Goal: Task Accomplishment & Management: Use online tool/utility

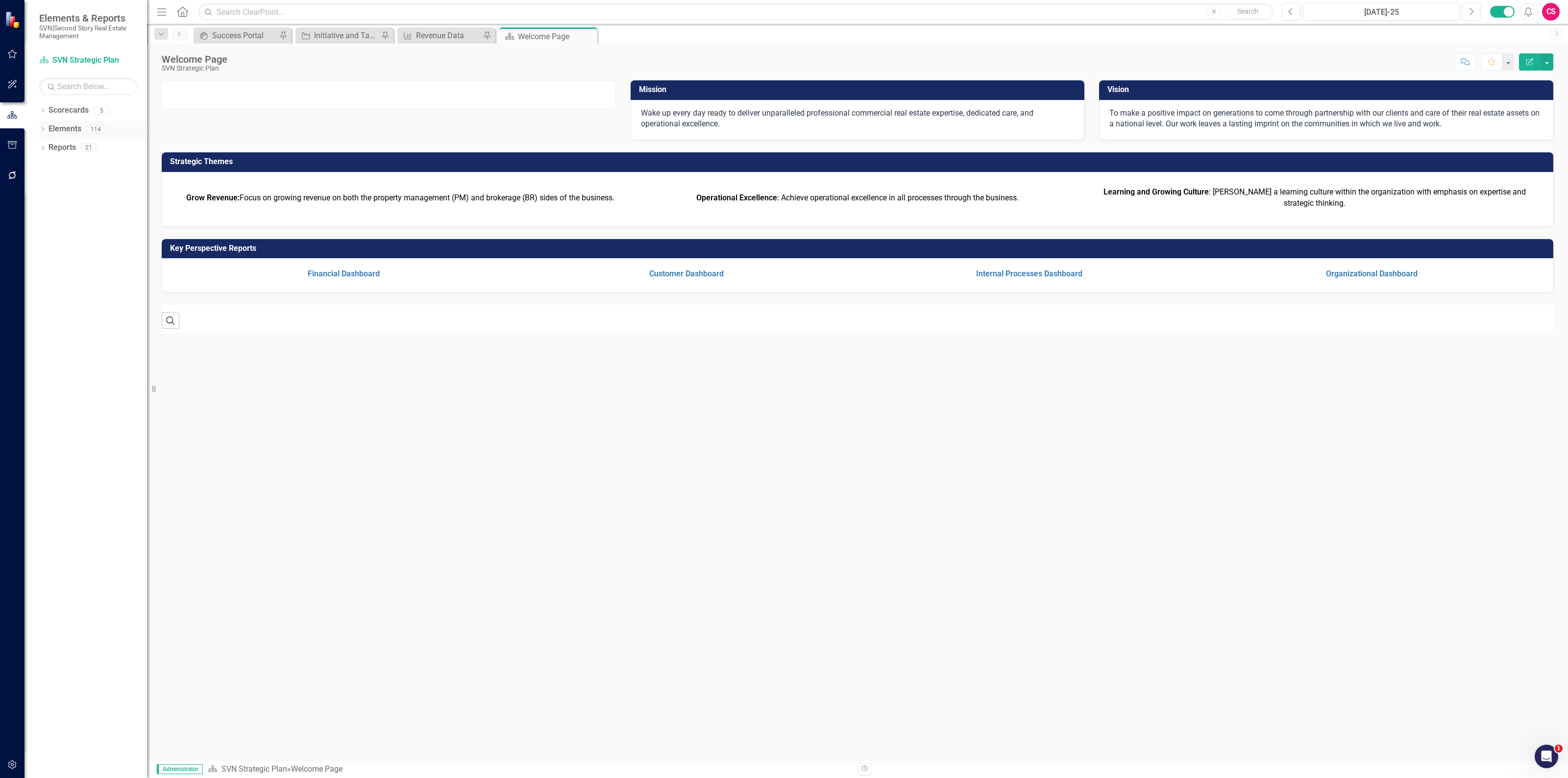
click at [76, 129] on link "Elements" at bounding box center [64, 129] width 33 height 11
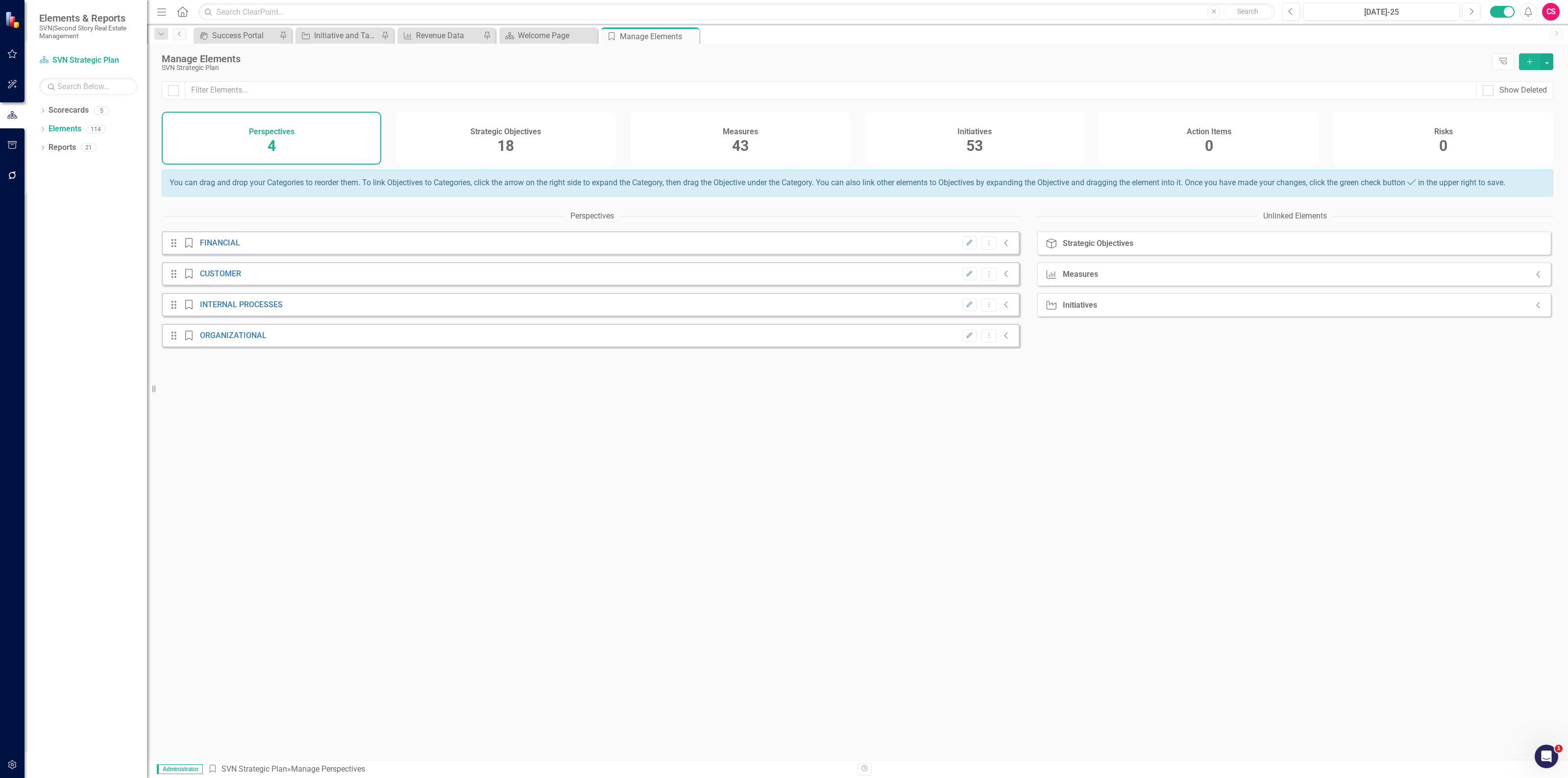
click at [731, 138] on div "Measures 43" at bounding box center [740, 138] width 219 height 53
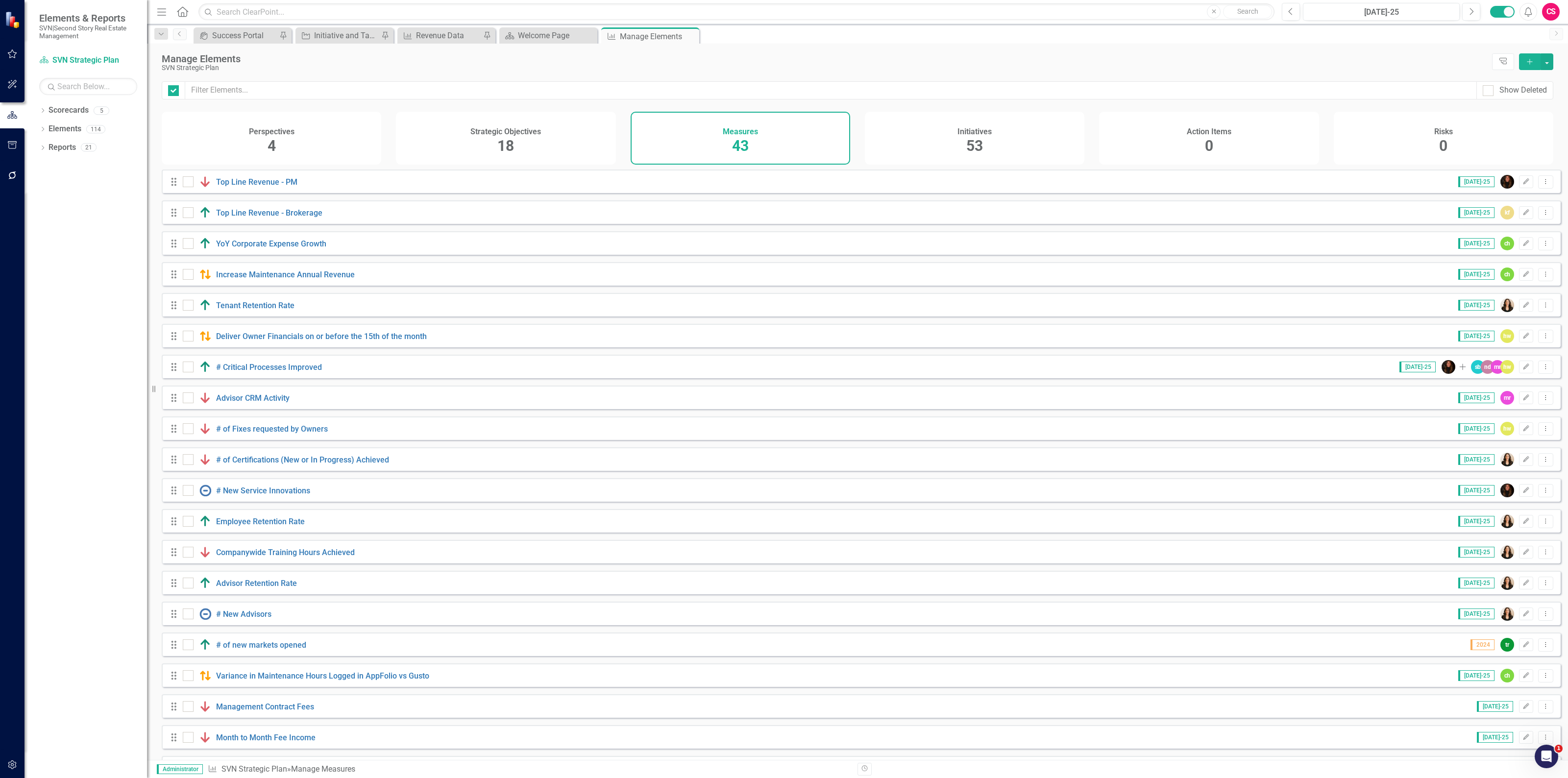
checkbox input "false"
click at [257, 218] on link "Top Line Revenue - Brokerage" at bounding box center [269, 212] width 107 height 9
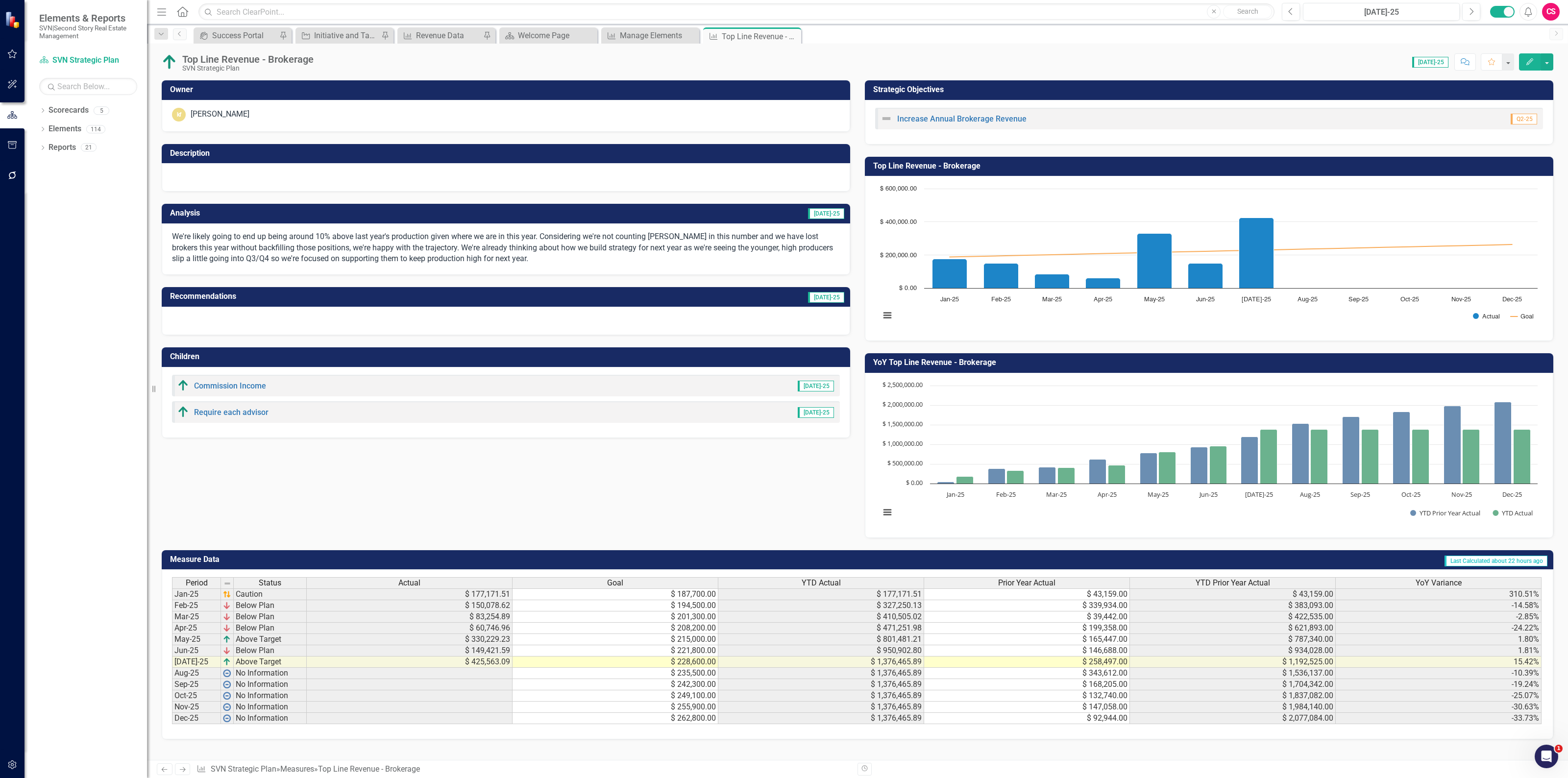
click at [16, 177] on icon "button" at bounding box center [13, 175] width 10 height 8
click at [71, 297] on link "Bulk Changes" at bounding box center [88, 297] width 98 height 11
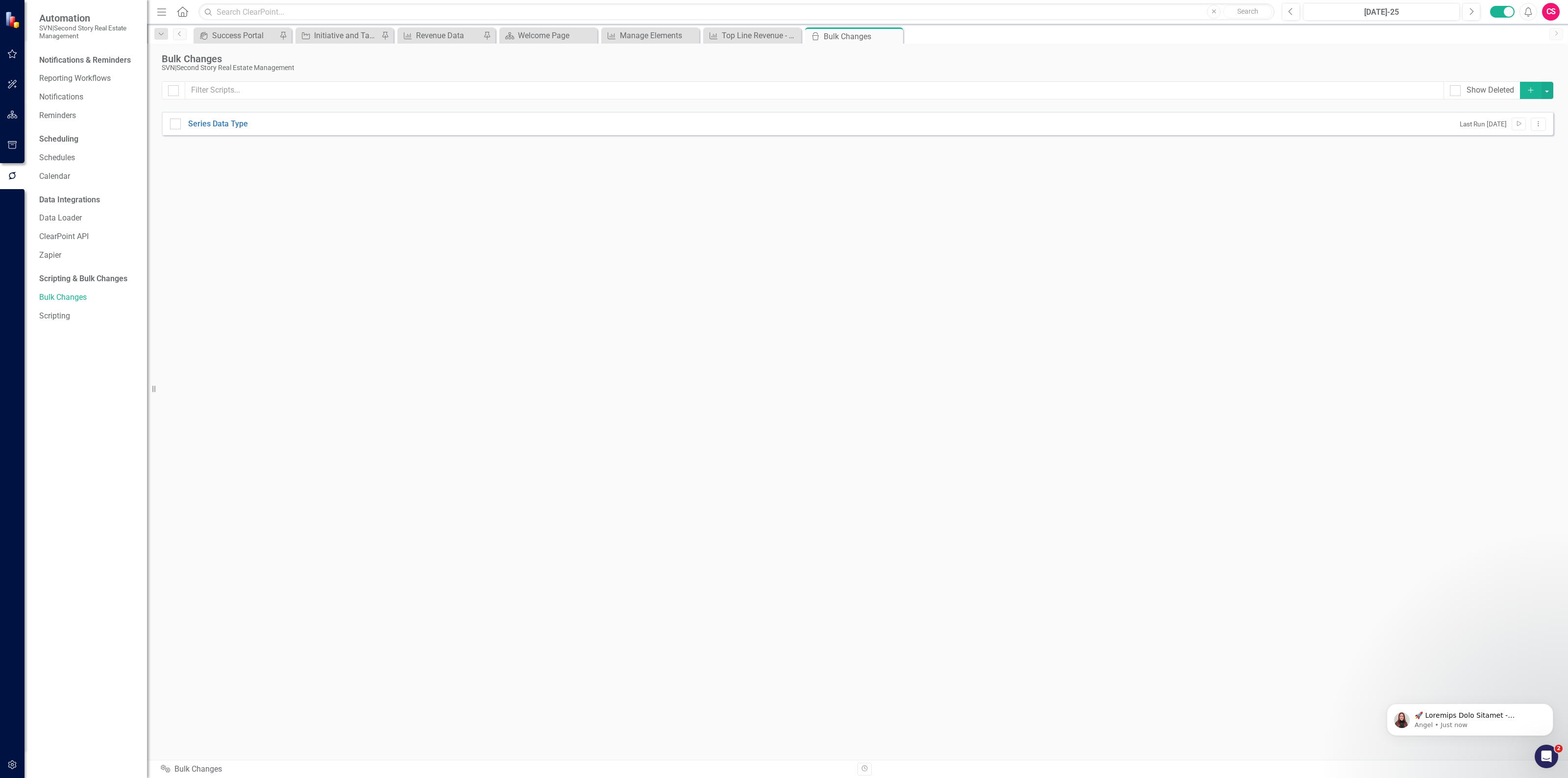
click at [1527, 90] on icon "Add" at bounding box center [1531, 90] width 8 height 7
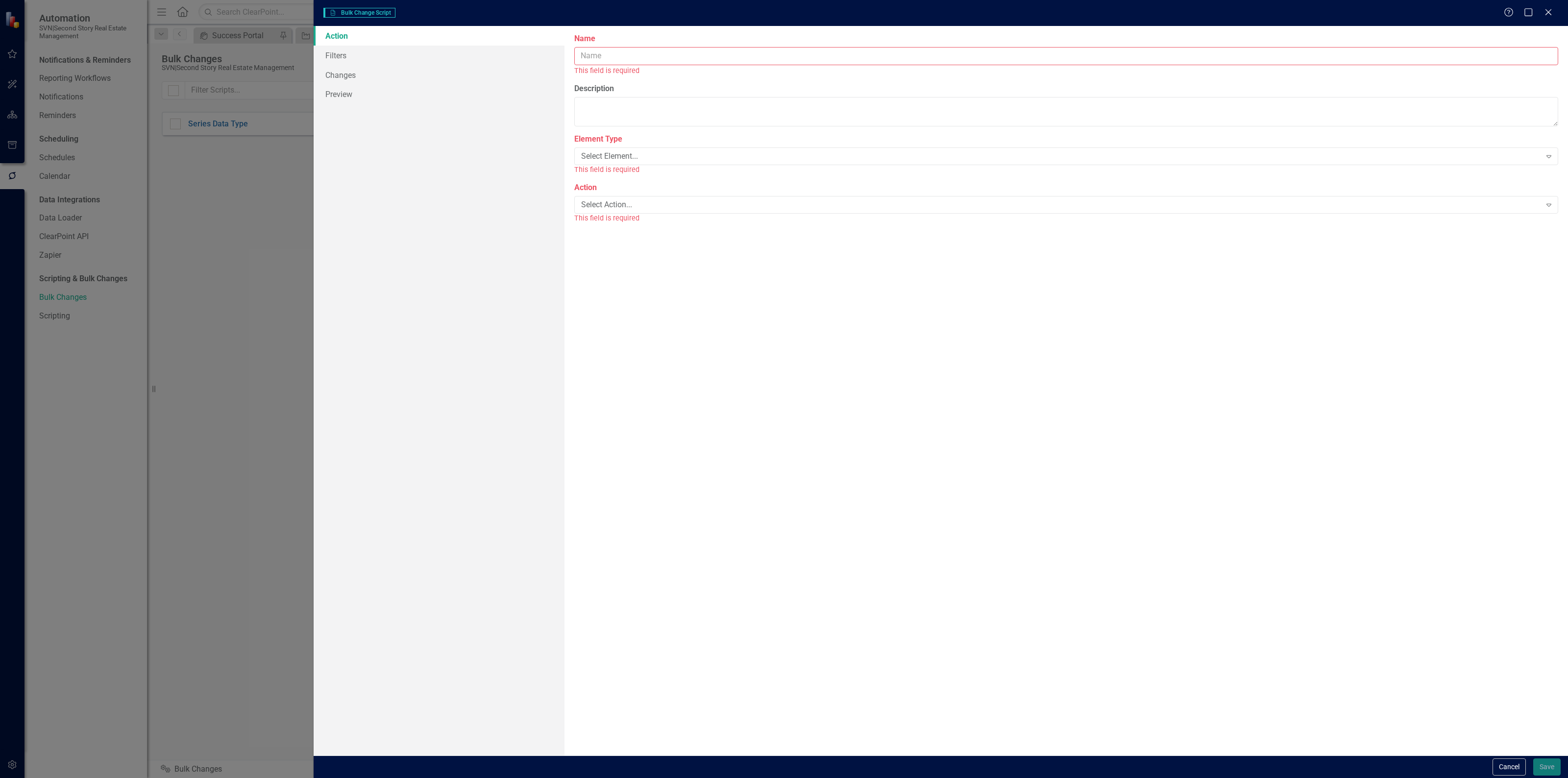
click at [875, 54] on input "Name" at bounding box center [1066, 56] width 984 height 18
click at [773, 142] on div "Select Element..." at bounding box center [1062, 145] width 960 height 11
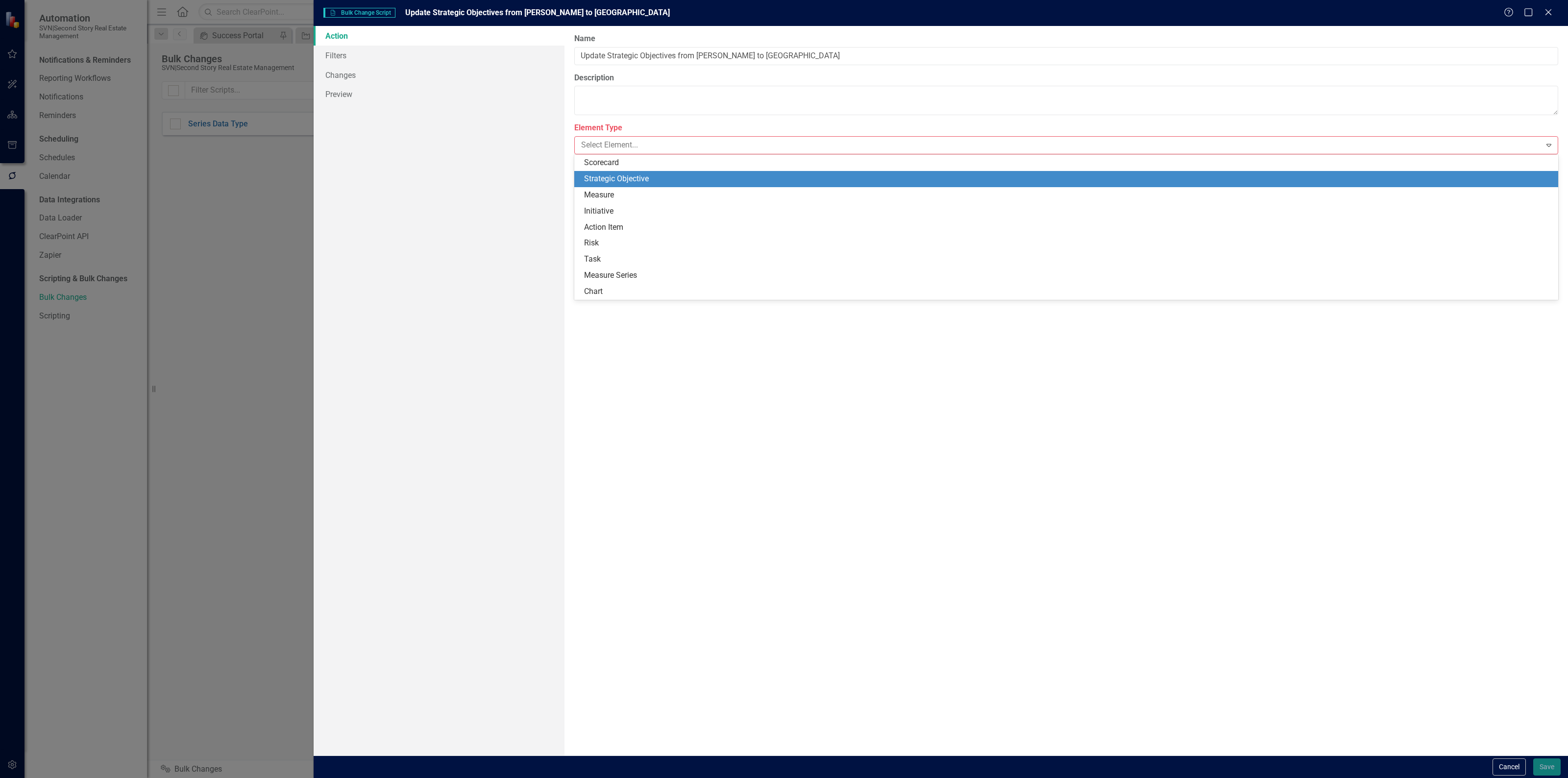
click at [742, 179] on div "Strategic Objective" at bounding box center [1068, 179] width 969 height 11
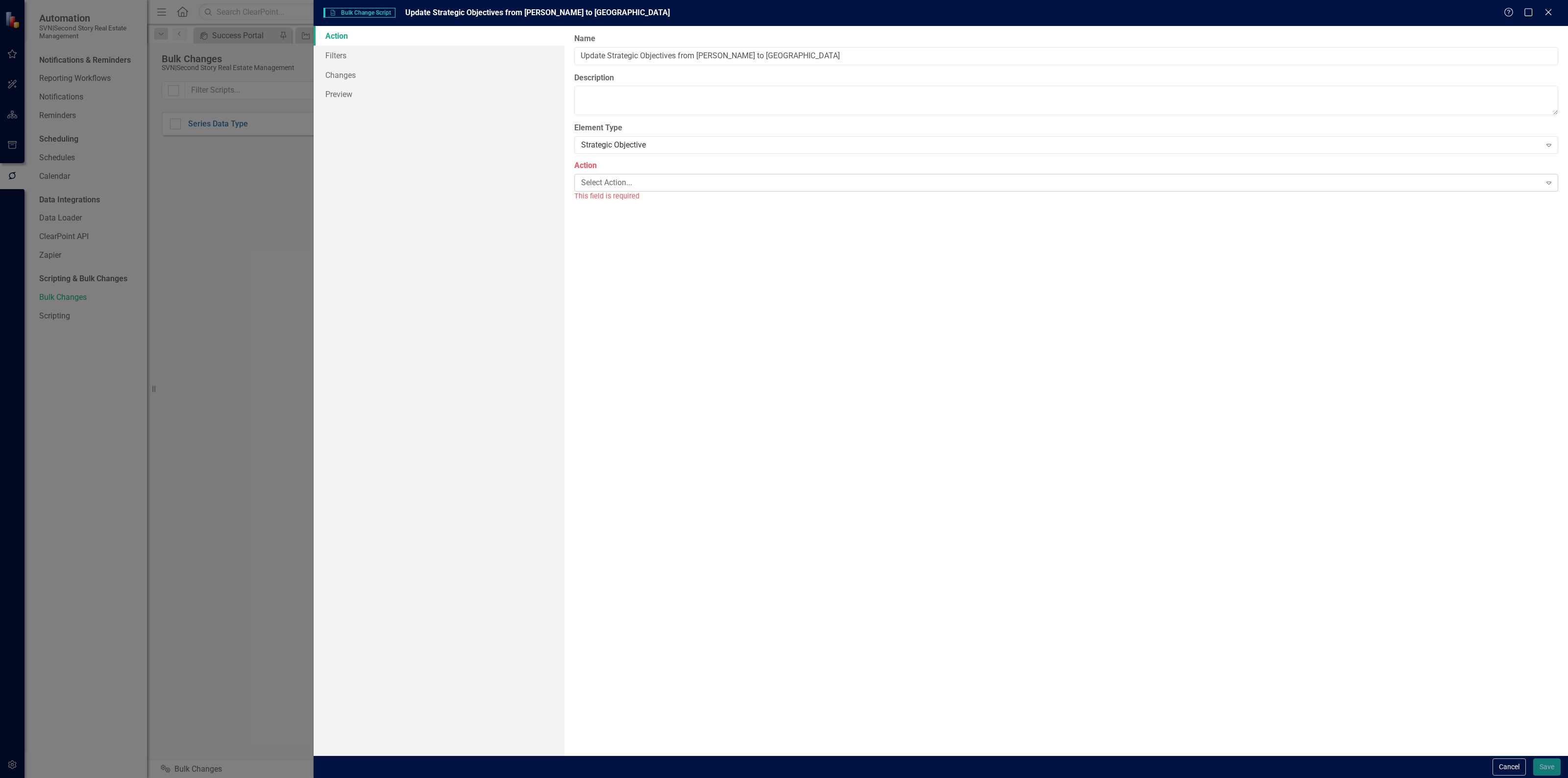
click at [740, 179] on div "Select Action..." at bounding box center [1062, 182] width 960 height 11
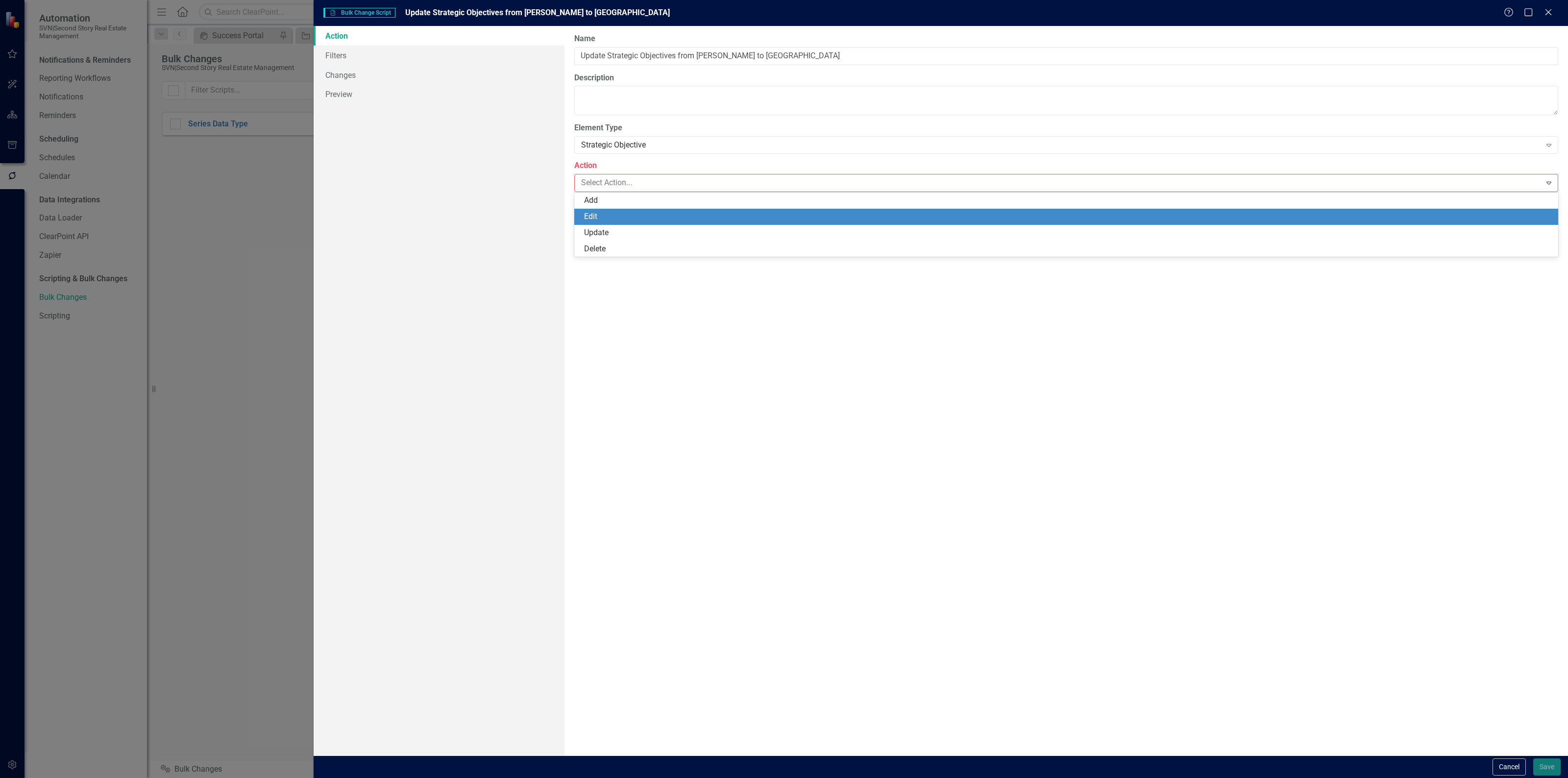
click at [690, 216] on div "Edit" at bounding box center [1068, 216] width 969 height 11
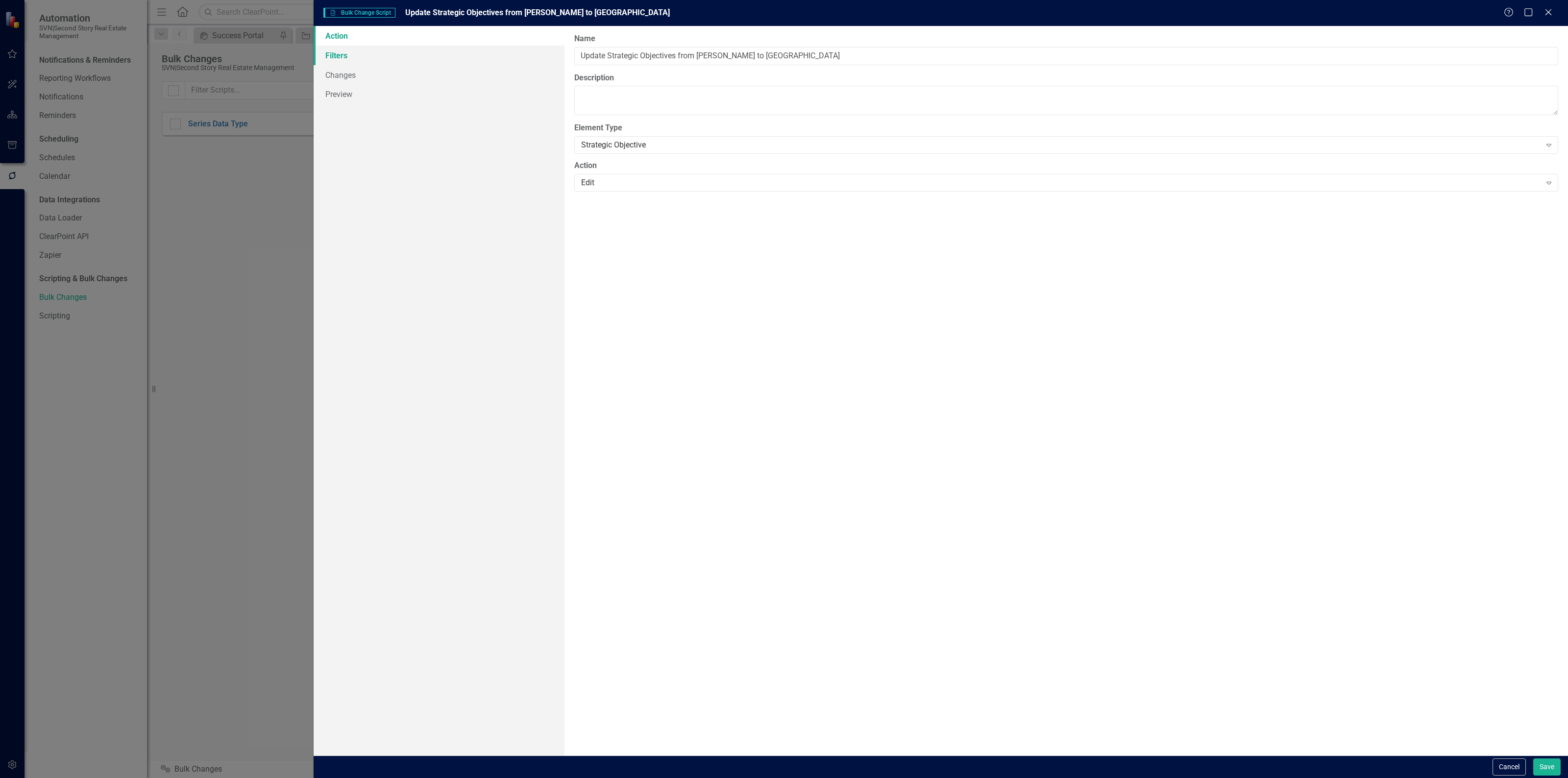
click at [362, 53] on link "Filters" at bounding box center [439, 55] width 251 height 19
click at [1559, 105] on div "The next step in creating a bulk change script is defining the subset of elemen…" at bounding box center [1067, 391] width 1004 height 730
click at [1539, 103] on button "Add Add Filter" at bounding box center [1526, 105] width 51 height 16
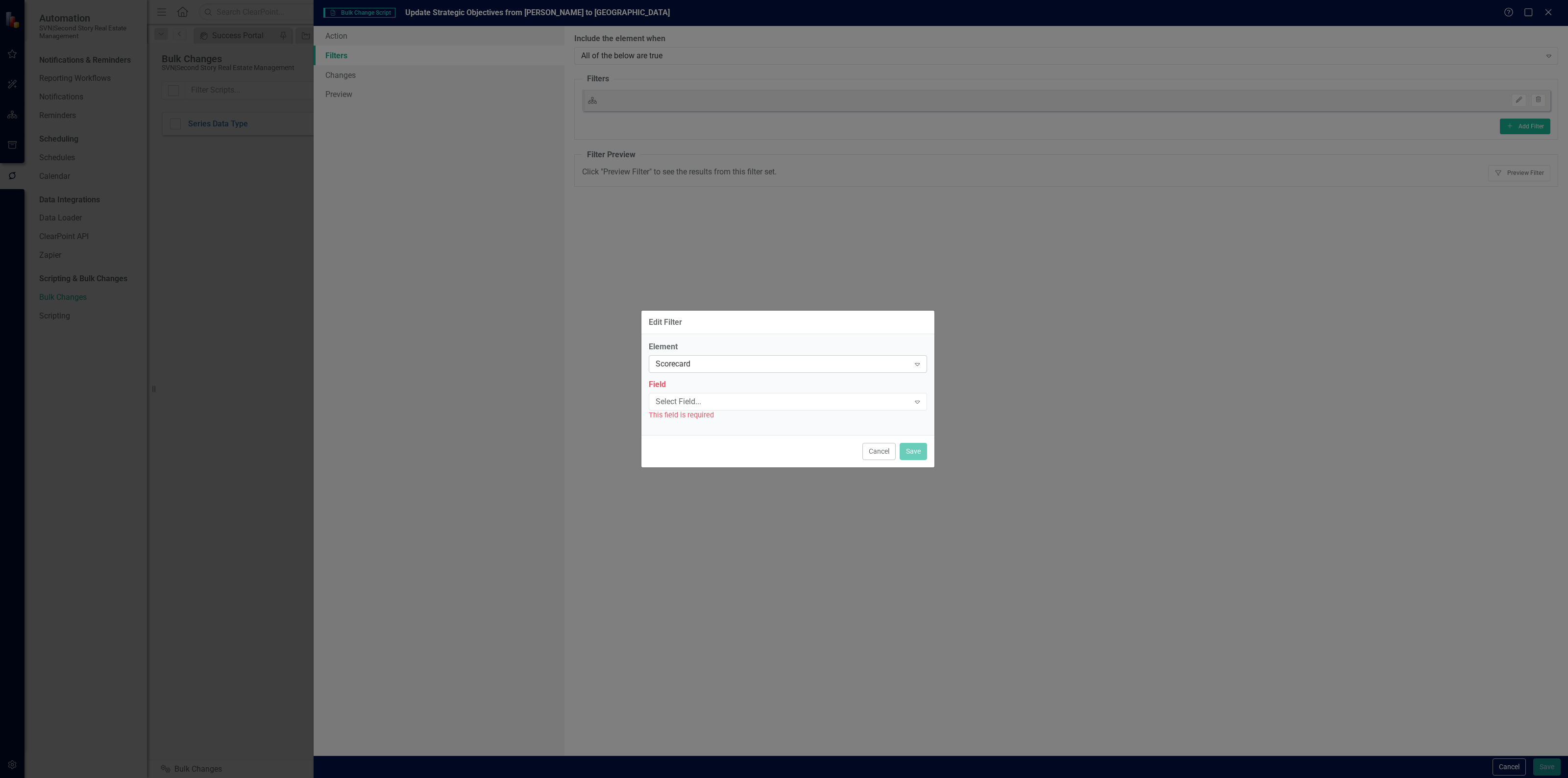
click at [780, 361] on div "Scorecard" at bounding box center [783, 364] width 254 height 11
click at [763, 393] on div "Strategic Objective" at bounding box center [790, 397] width 262 height 11
click at [759, 401] on div "Select Field..." at bounding box center [783, 401] width 254 height 11
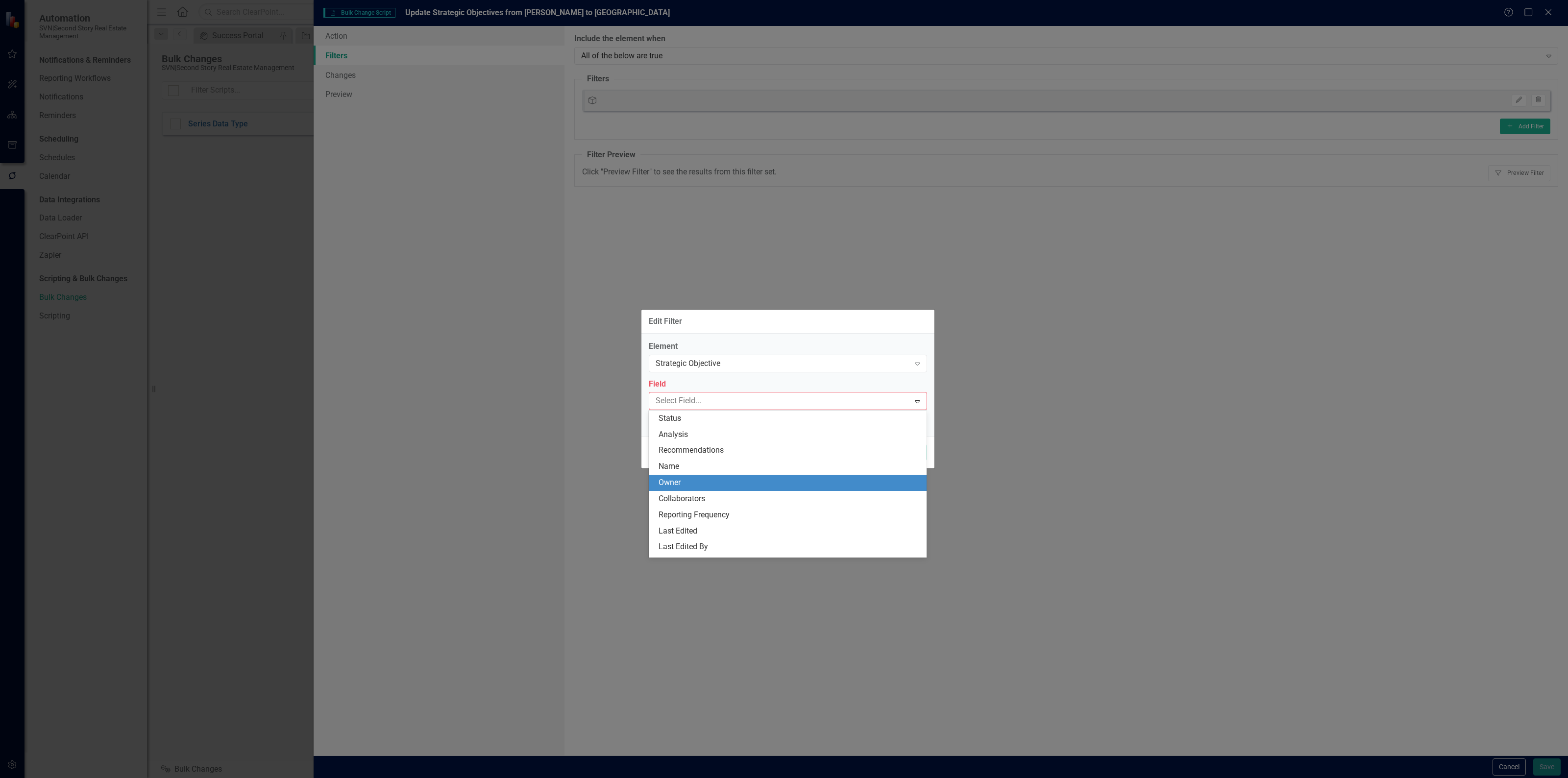
click at [721, 478] on div "Owner" at bounding box center [790, 483] width 262 height 11
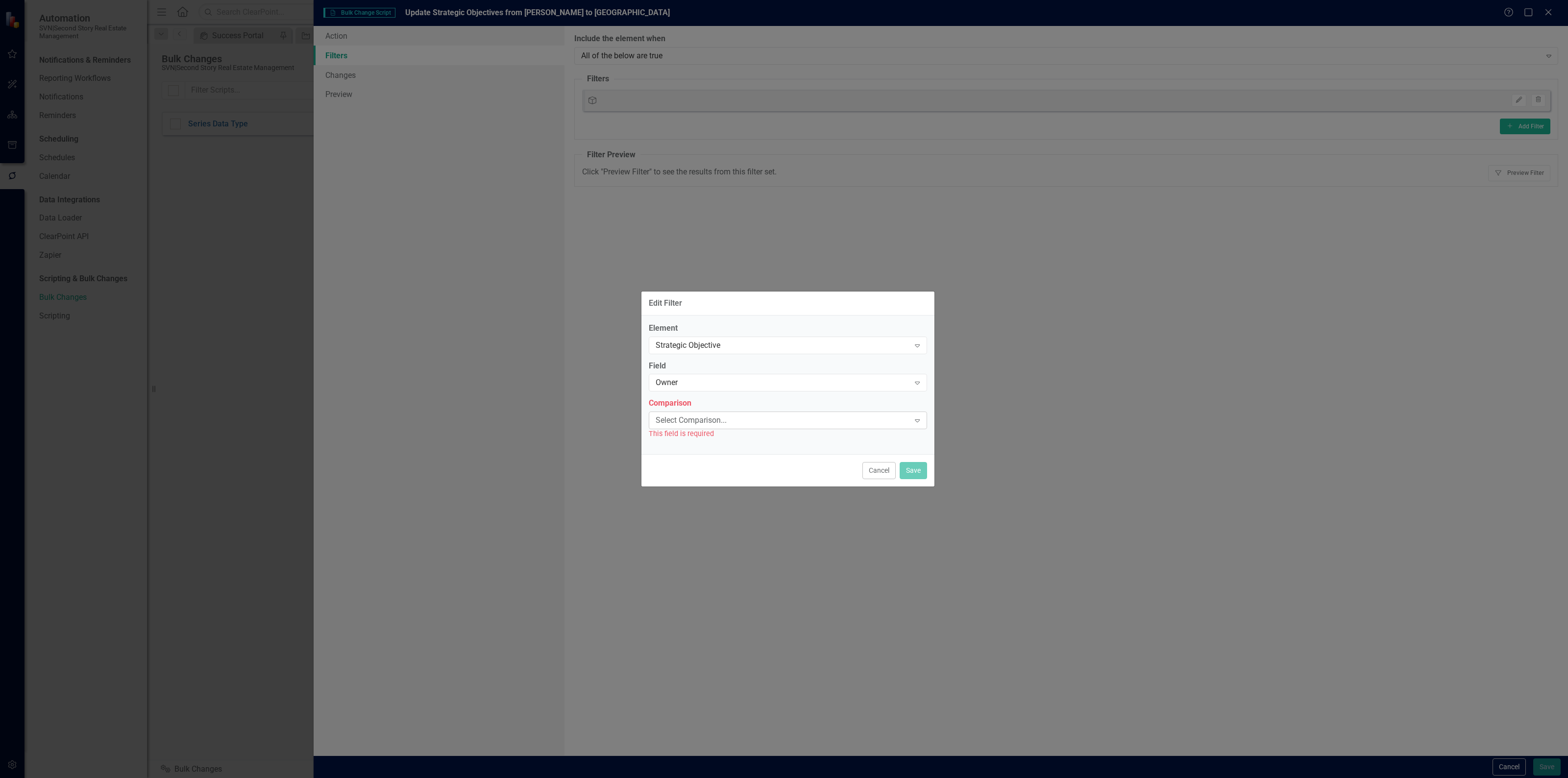
click at [732, 415] on div "Select Comparison..." at bounding box center [783, 420] width 254 height 11
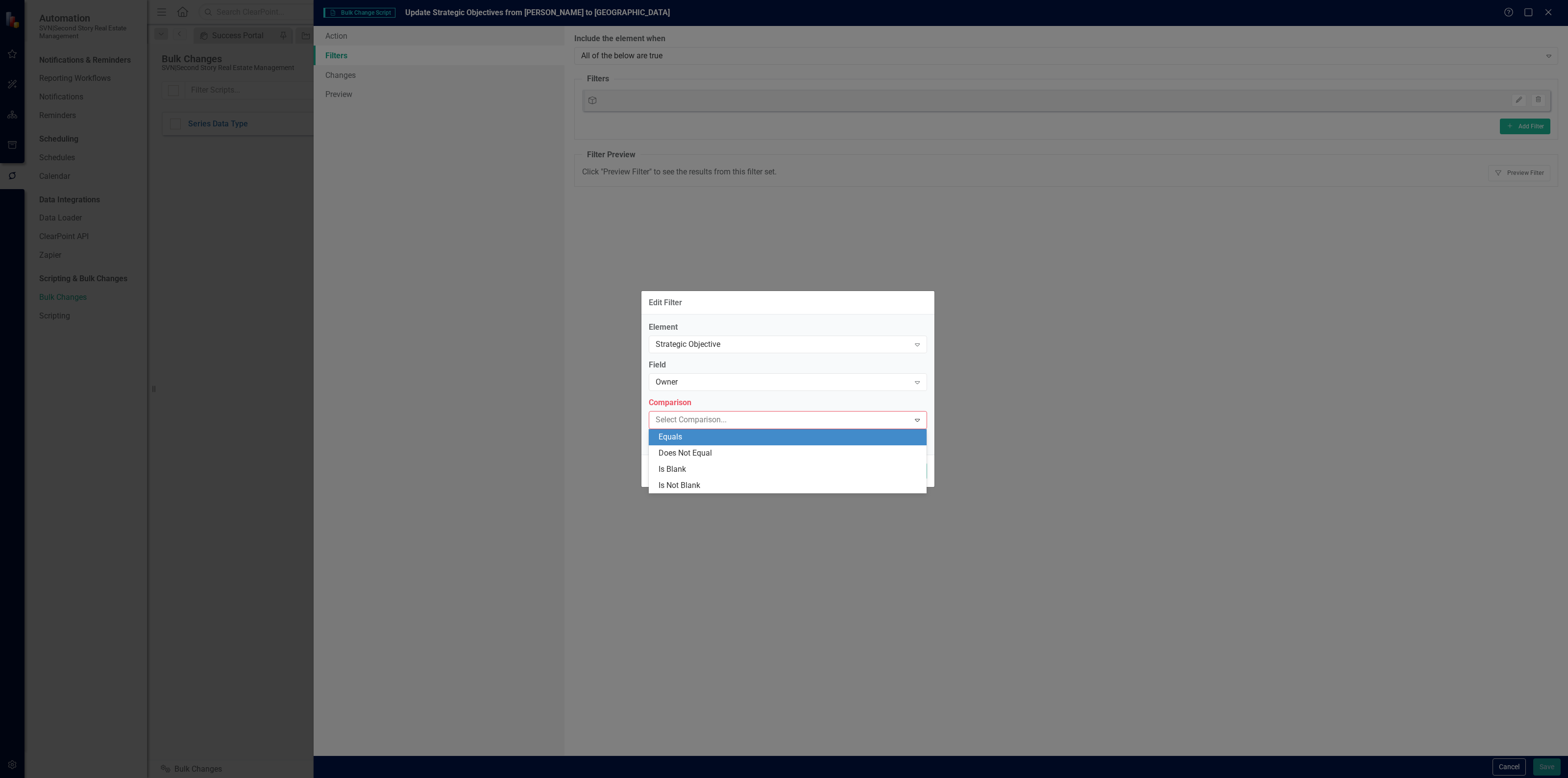
click at [721, 437] on div "Equals" at bounding box center [790, 437] width 262 height 11
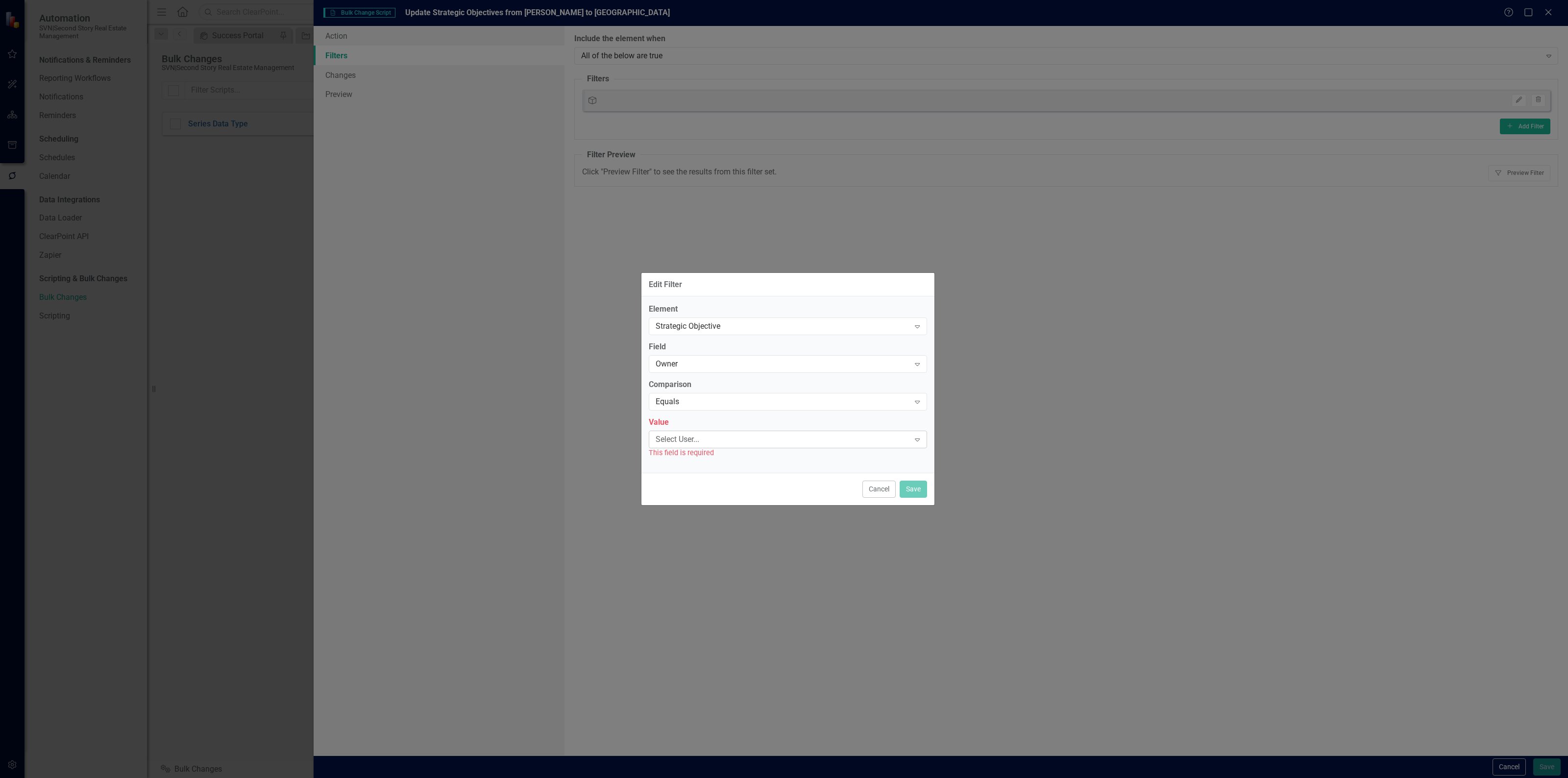
click at [721, 439] on div "Select User..." at bounding box center [783, 439] width 254 height 11
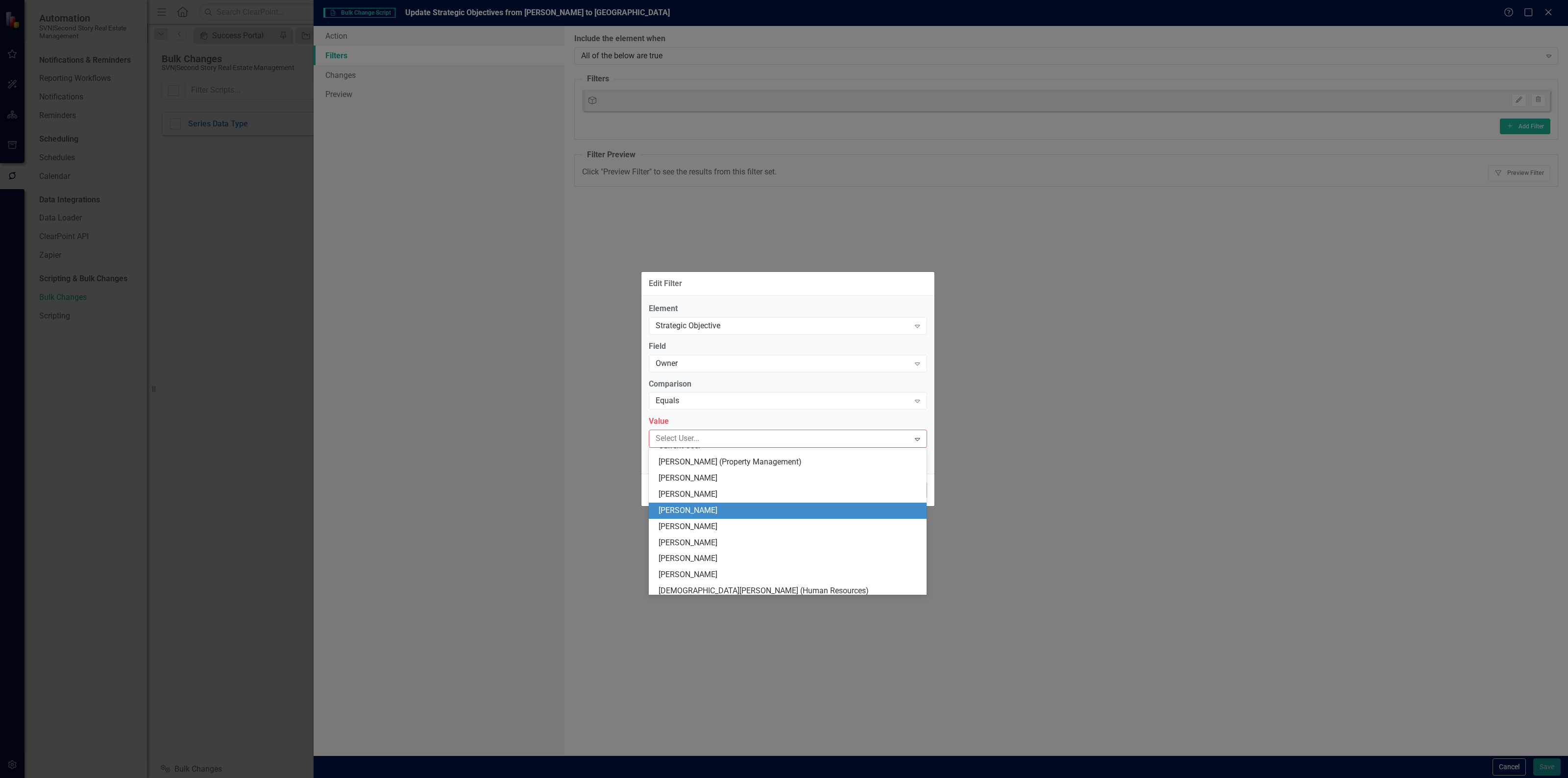
scroll to position [8, 0]
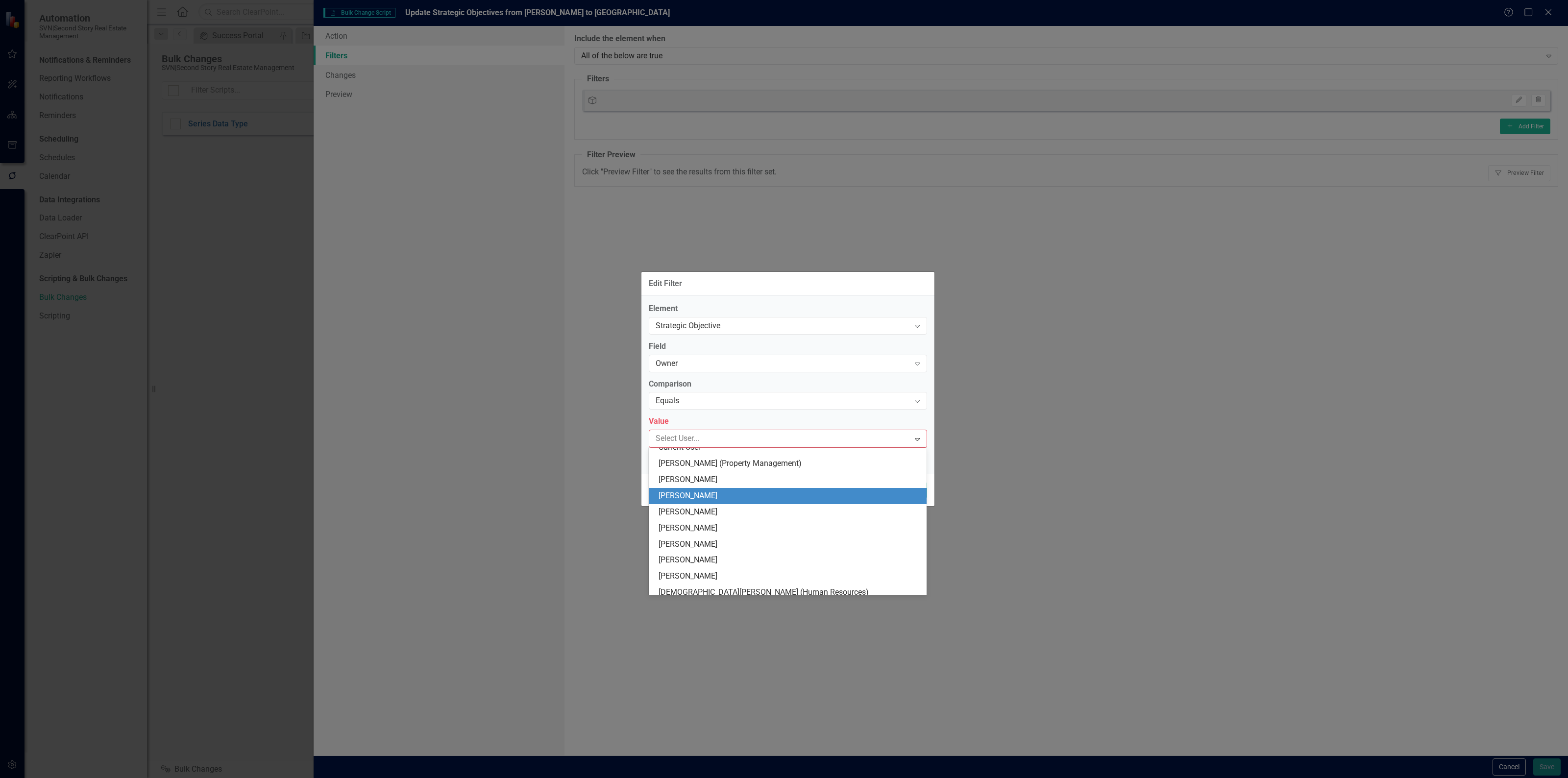
click at [712, 496] on div "[PERSON_NAME]" at bounding box center [790, 495] width 262 height 11
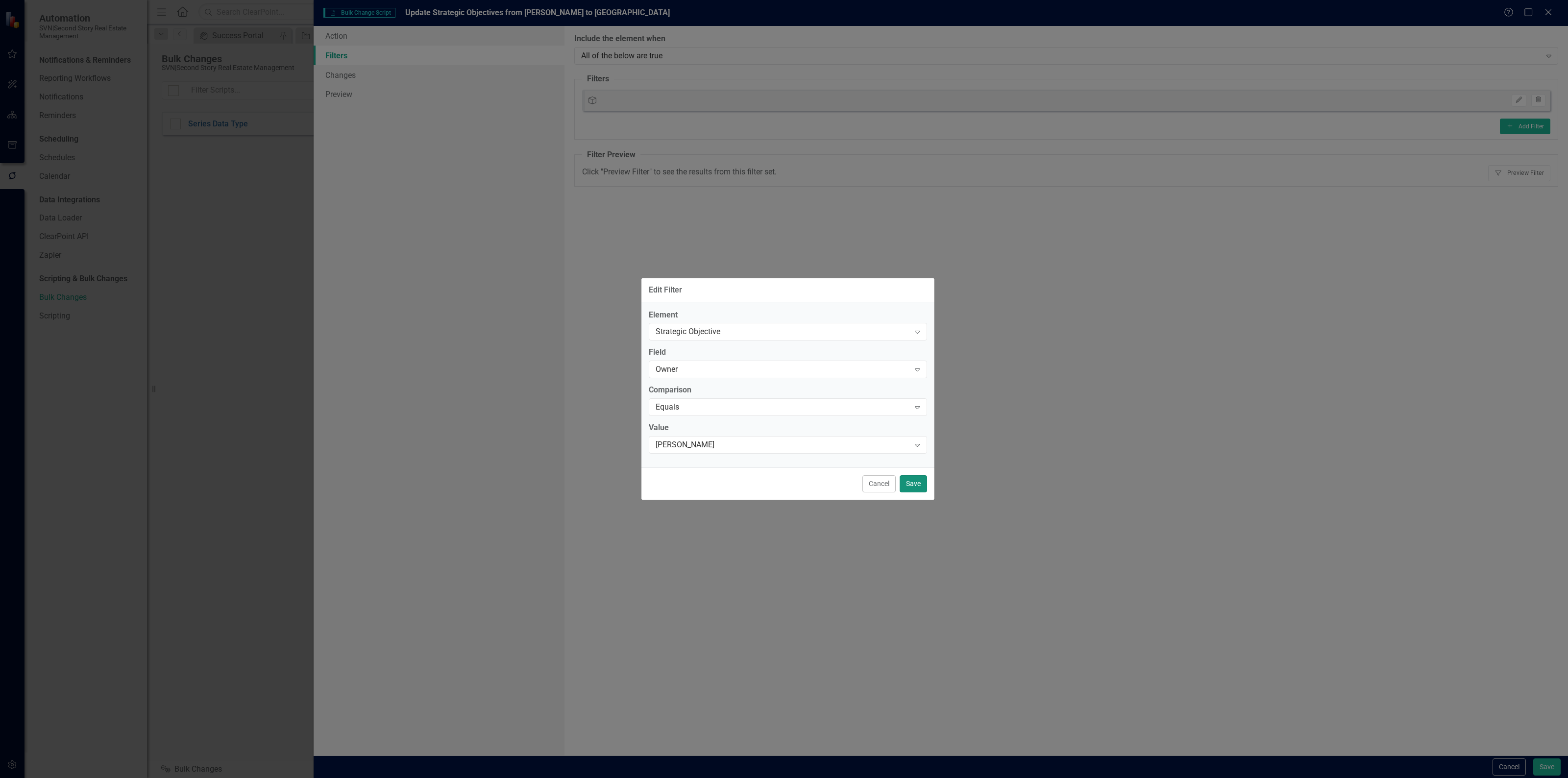
click at [912, 484] on button "Save" at bounding box center [914, 484] width 27 height 17
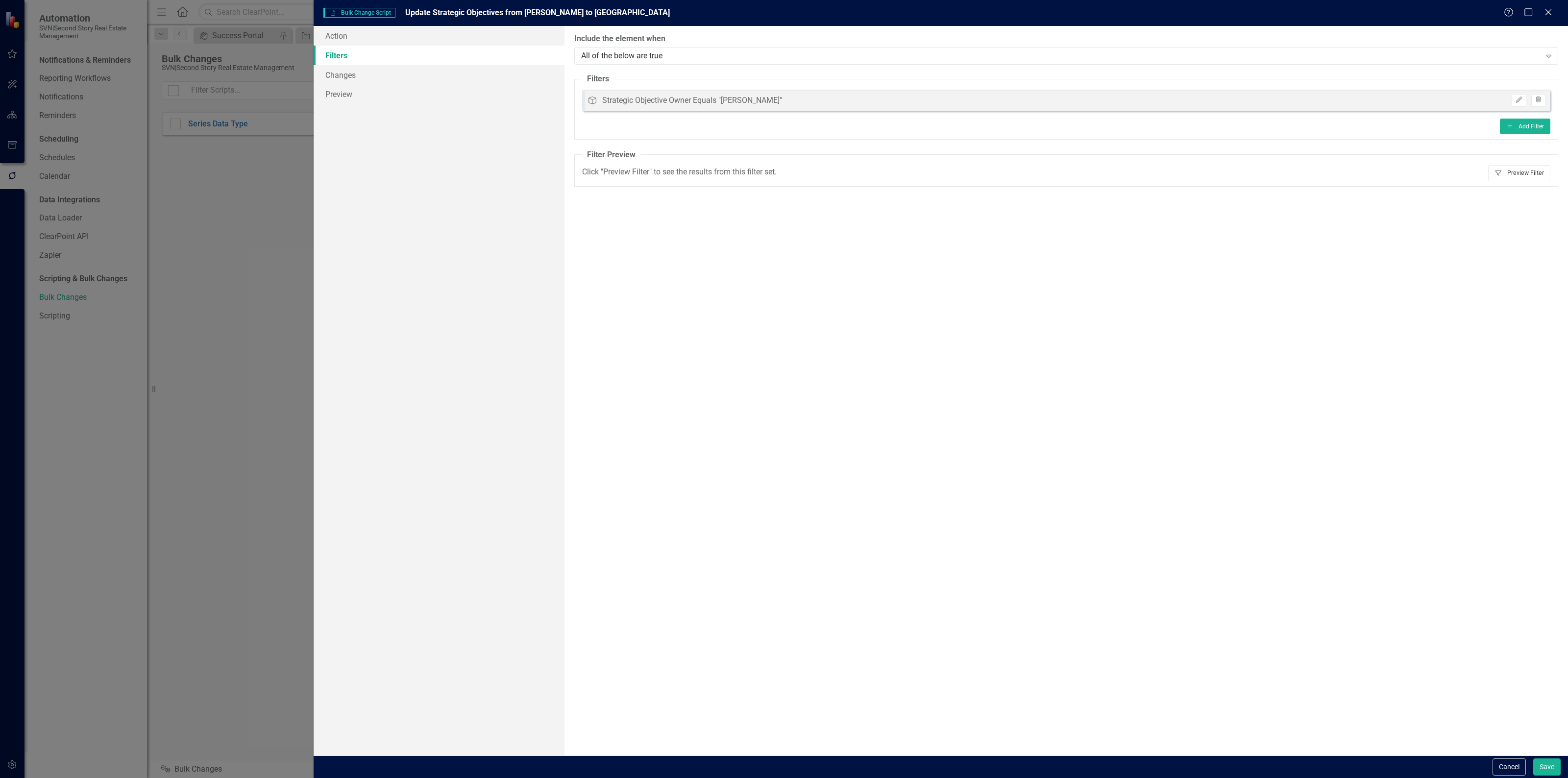
click at [1515, 170] on button "Filter Preview Filter" at bounding box center [1520, 173] width 63 height 16
click at [375, 36] on link "Action" at bounding box center [439, 36] width 251 height 19
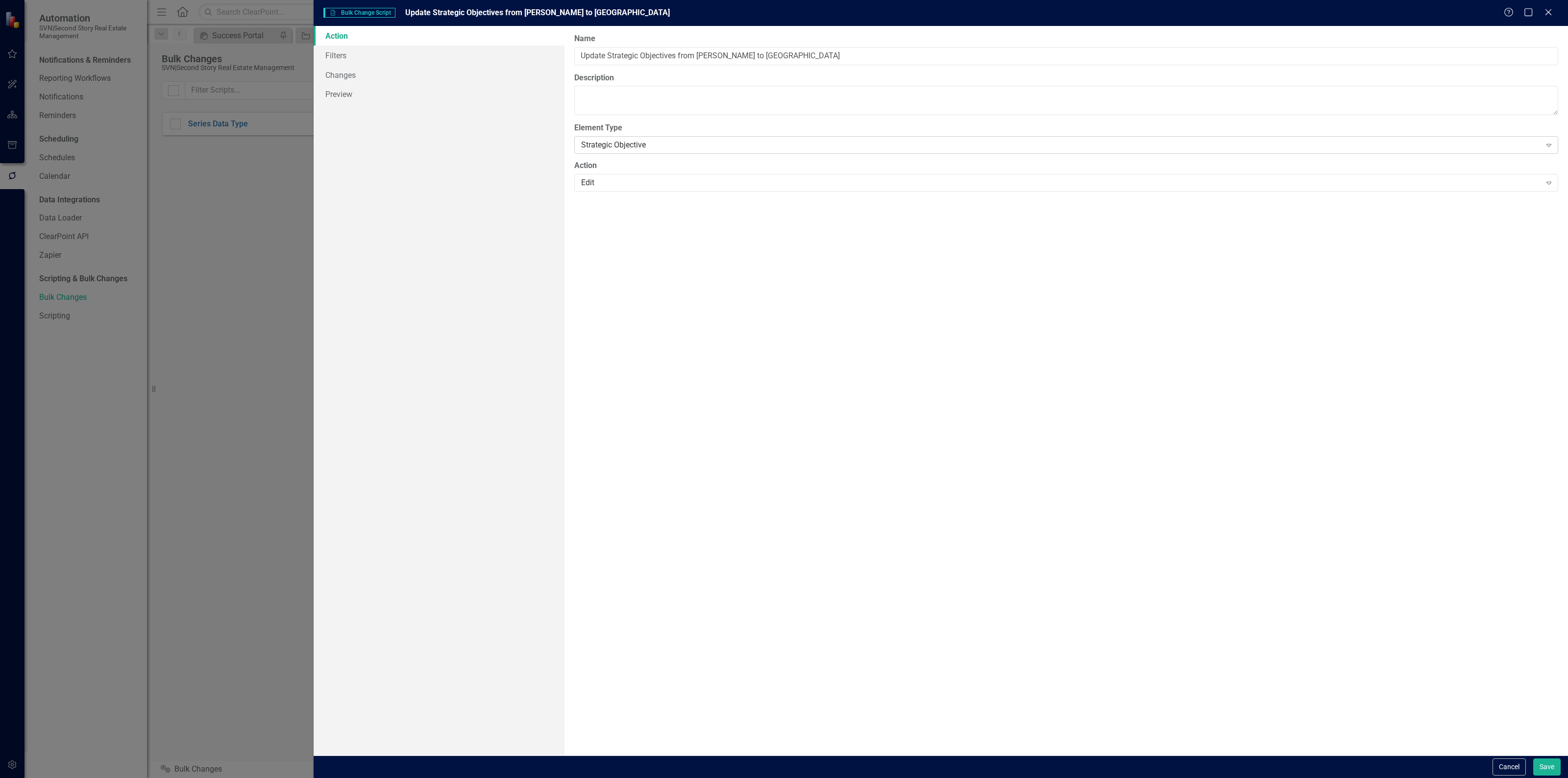
click at [671, 135] on div "Element Type Strategic Objective Expand" at bounding box center [1066, 138] width 984 height 30
click at [669, 138] on div "Strategic Objective Expand" at bounding box center [1066, 145] width 984 height 18
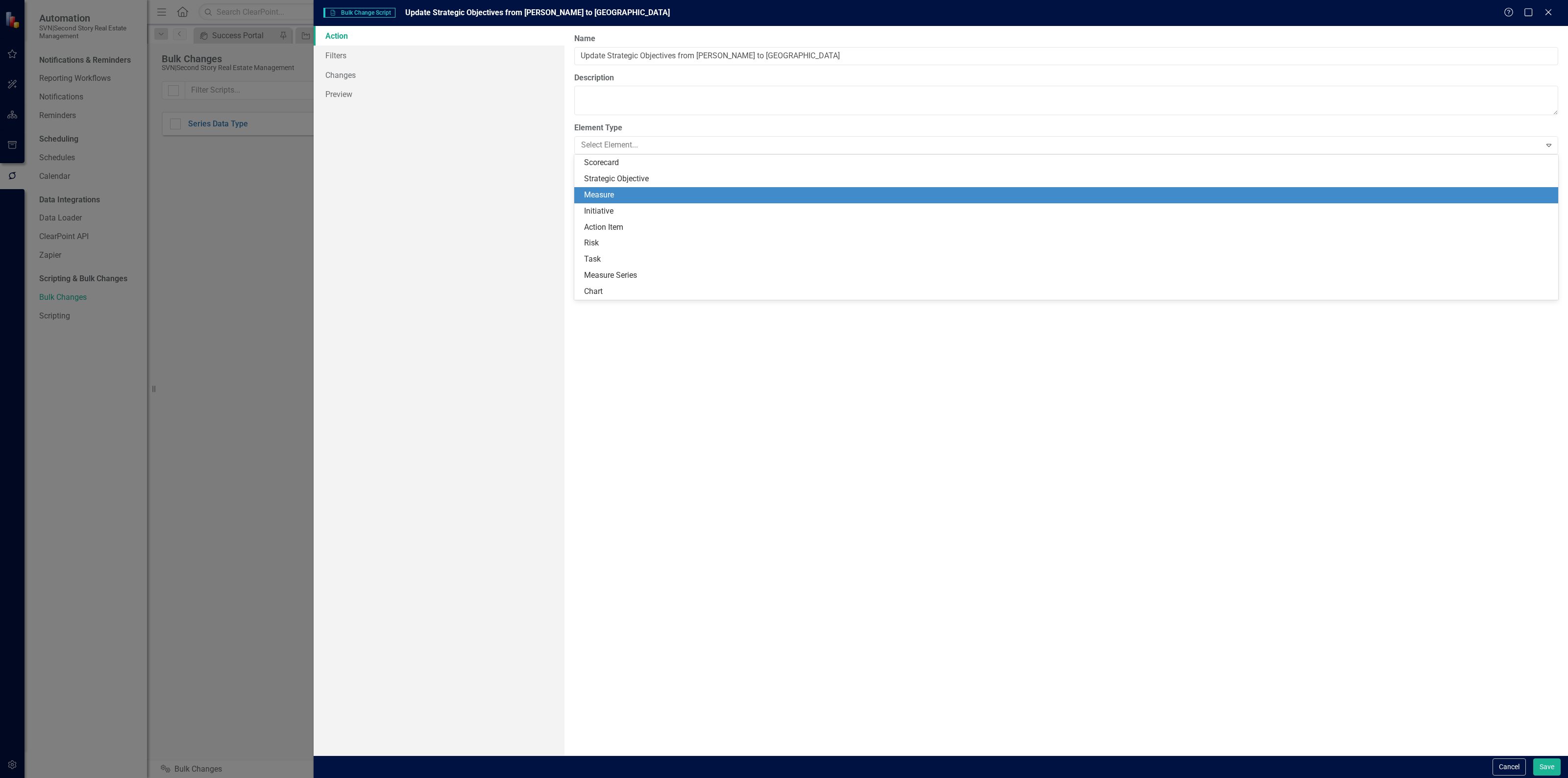
click at [622, 191] on div "Measure" at bounding box center [1068, 195] width 969 height 11
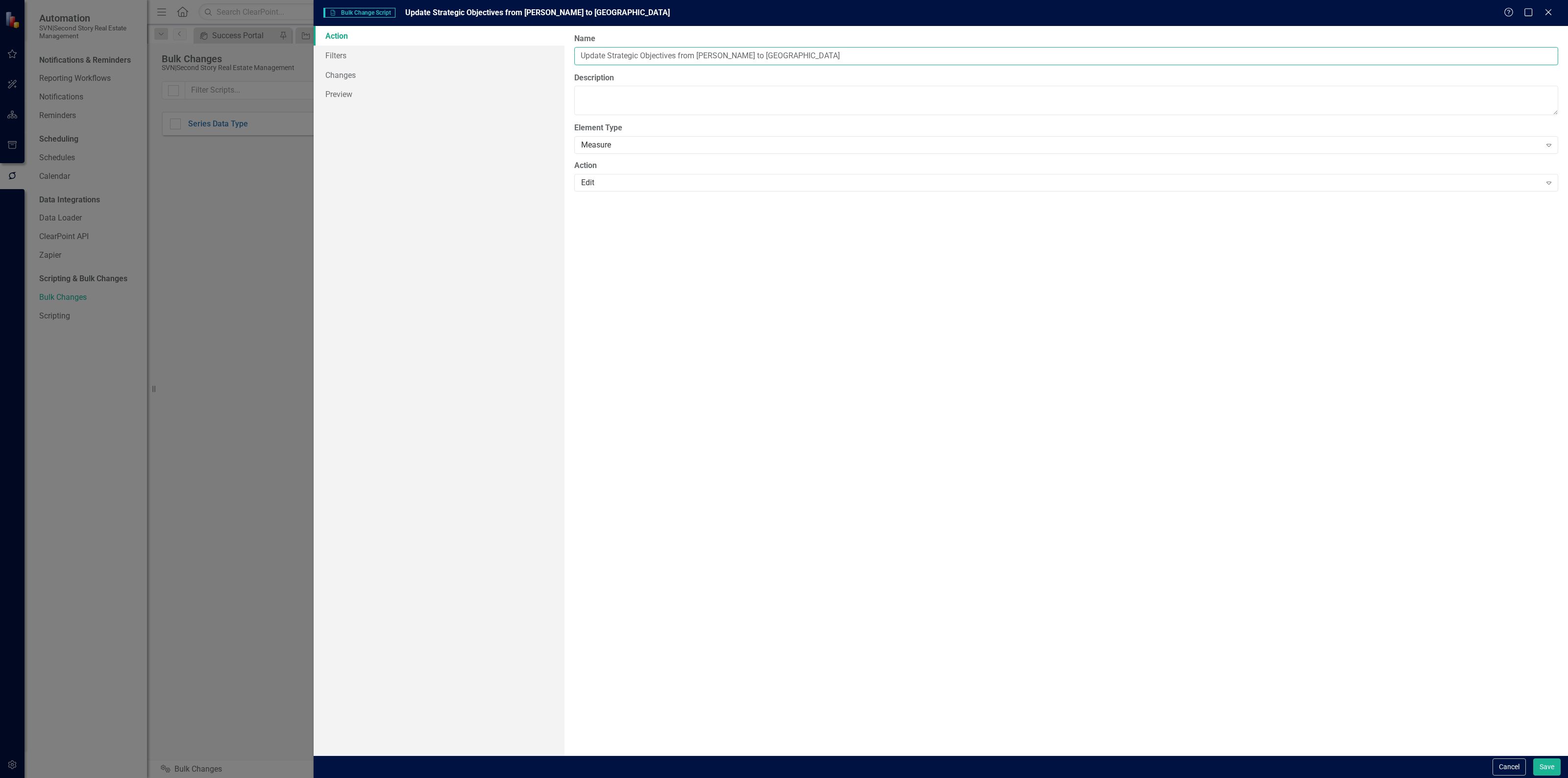
drag, startPoint x: 676, startPoint y: 57, endPoint x: 609, endPoint y: 58, distance: 67.0
click at [609, 58] on input "Update Strategic Objectives from [PERSON_NAME] to [GEOGRAPHIC_DATA]" at bounding box center [1066, 56] width 984 height 18
type input "Update Measures from [PERSON_NAME] to [GEOGRAPHIC_DATA]"
click at [433, 49] on link "Filters" at bounding box center [439, 55] width 251 height 19
click at [1510, 102] on icon "Add" at bounding box center [1510, 104] width 8 height 6
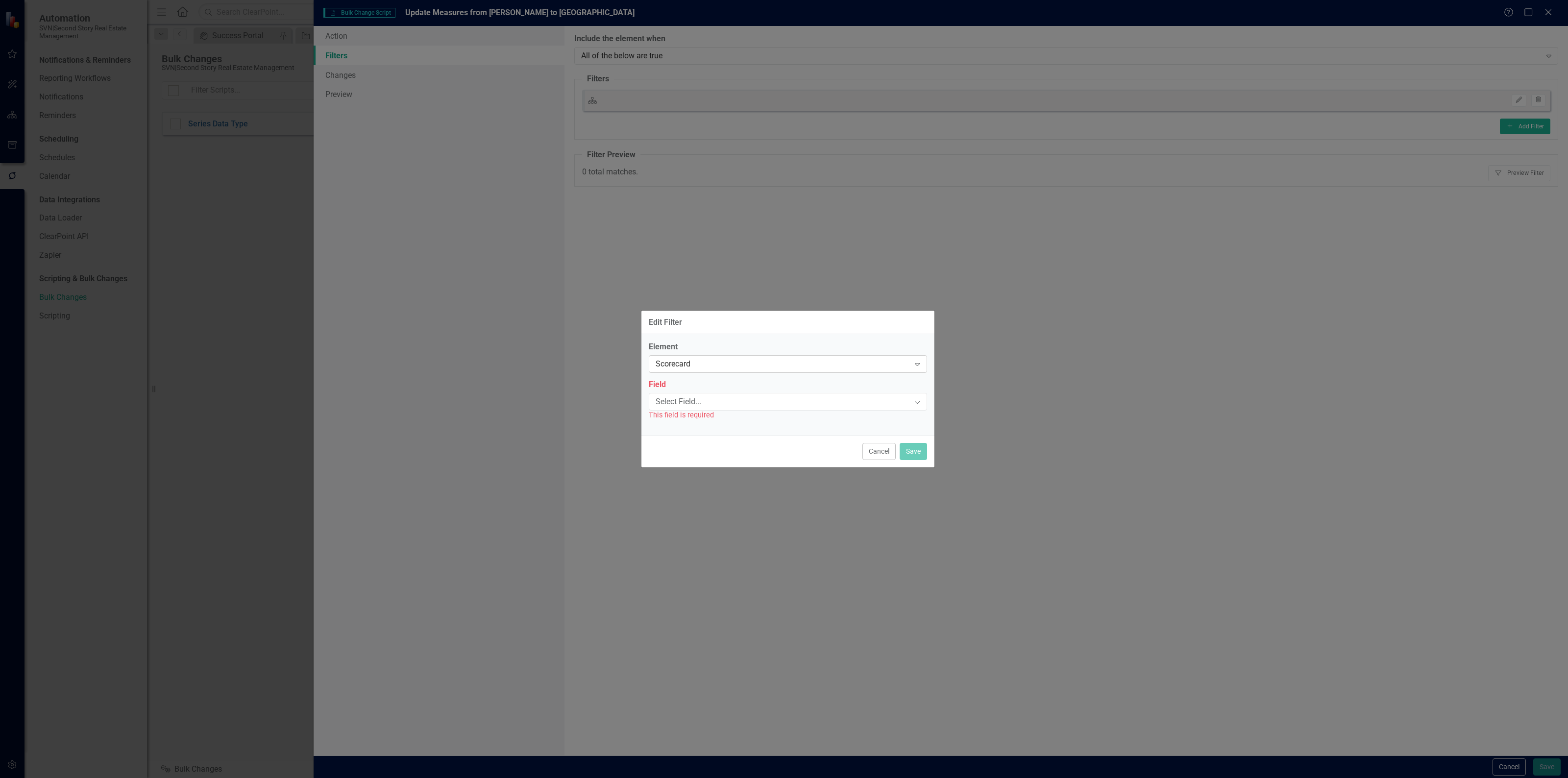
click at [744, 364] on div "Scorecard" at bounding box center [783, 364] width 254 height 11
click at [716, 395] on div "Measure" at bounding box center [790, 397] width 262 height 11
click at [719, 397] on div "Select Field..." at bounding box center [783, 401] width 254 height 11
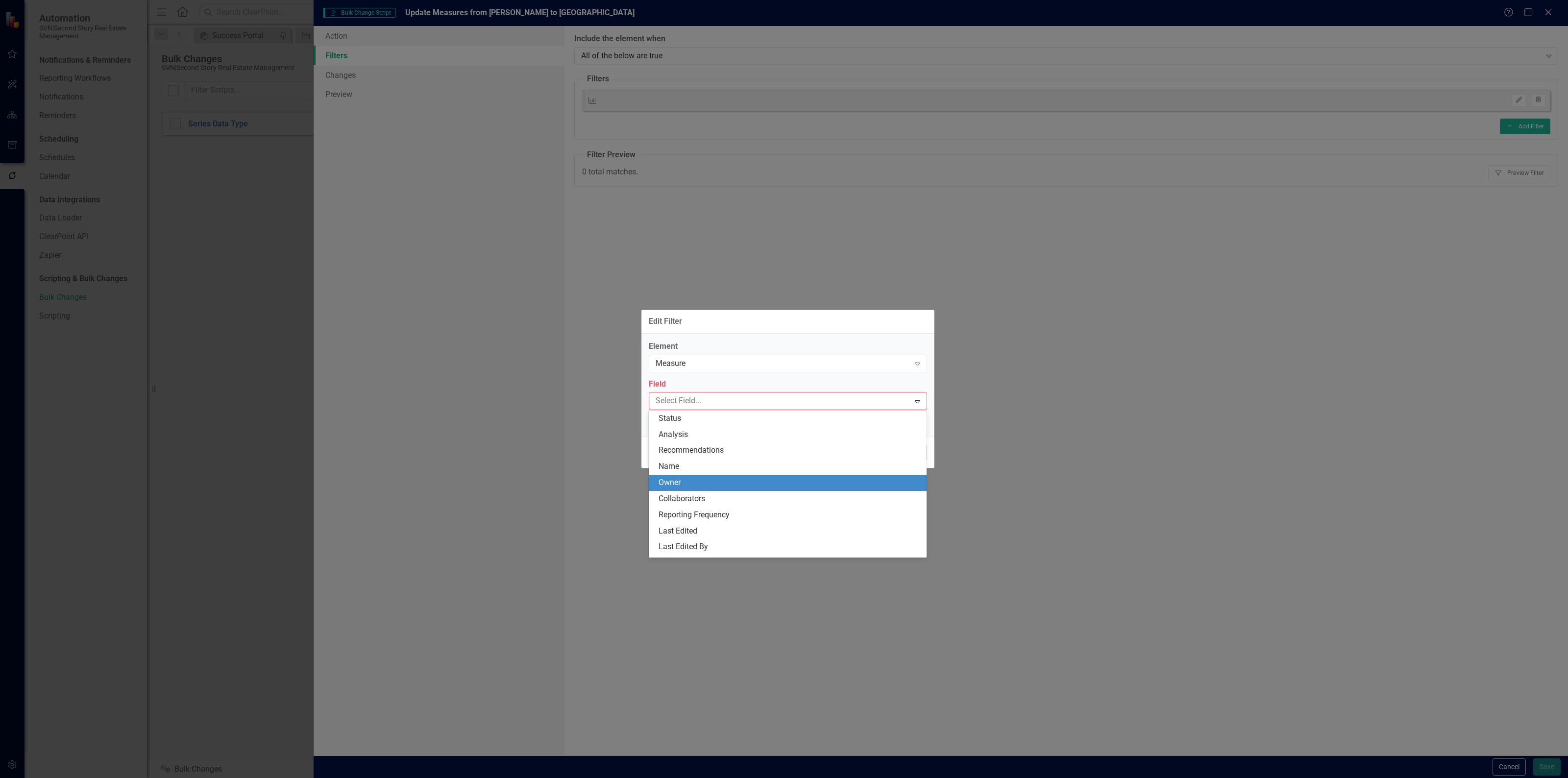
click at [696, 478] on div "Owner" at bounding box center [790, 483] width 262 height 11
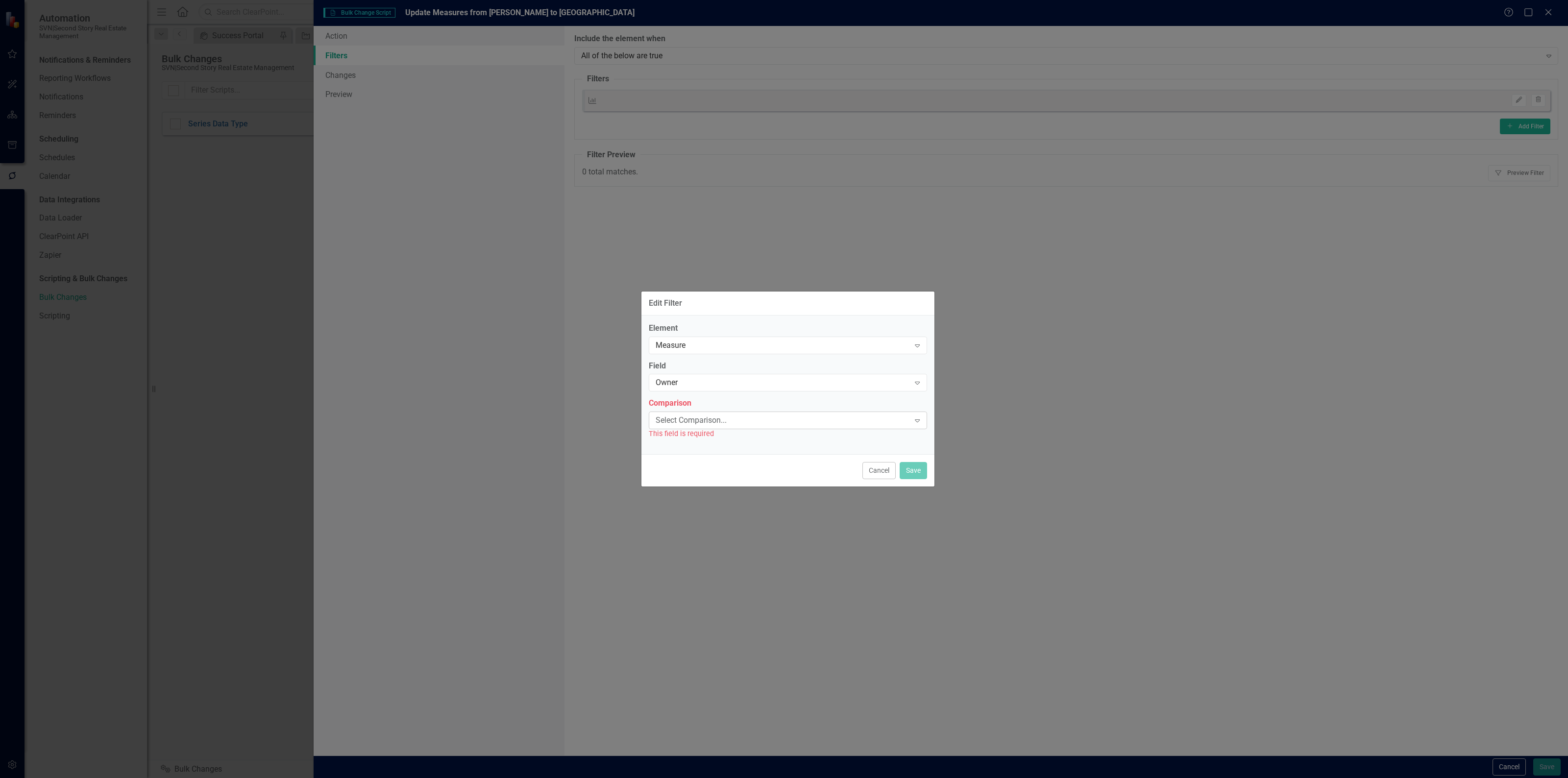
click at [729, 417] on div "Select Comparison..." at bounding box center [783, 420] width 254 height 11
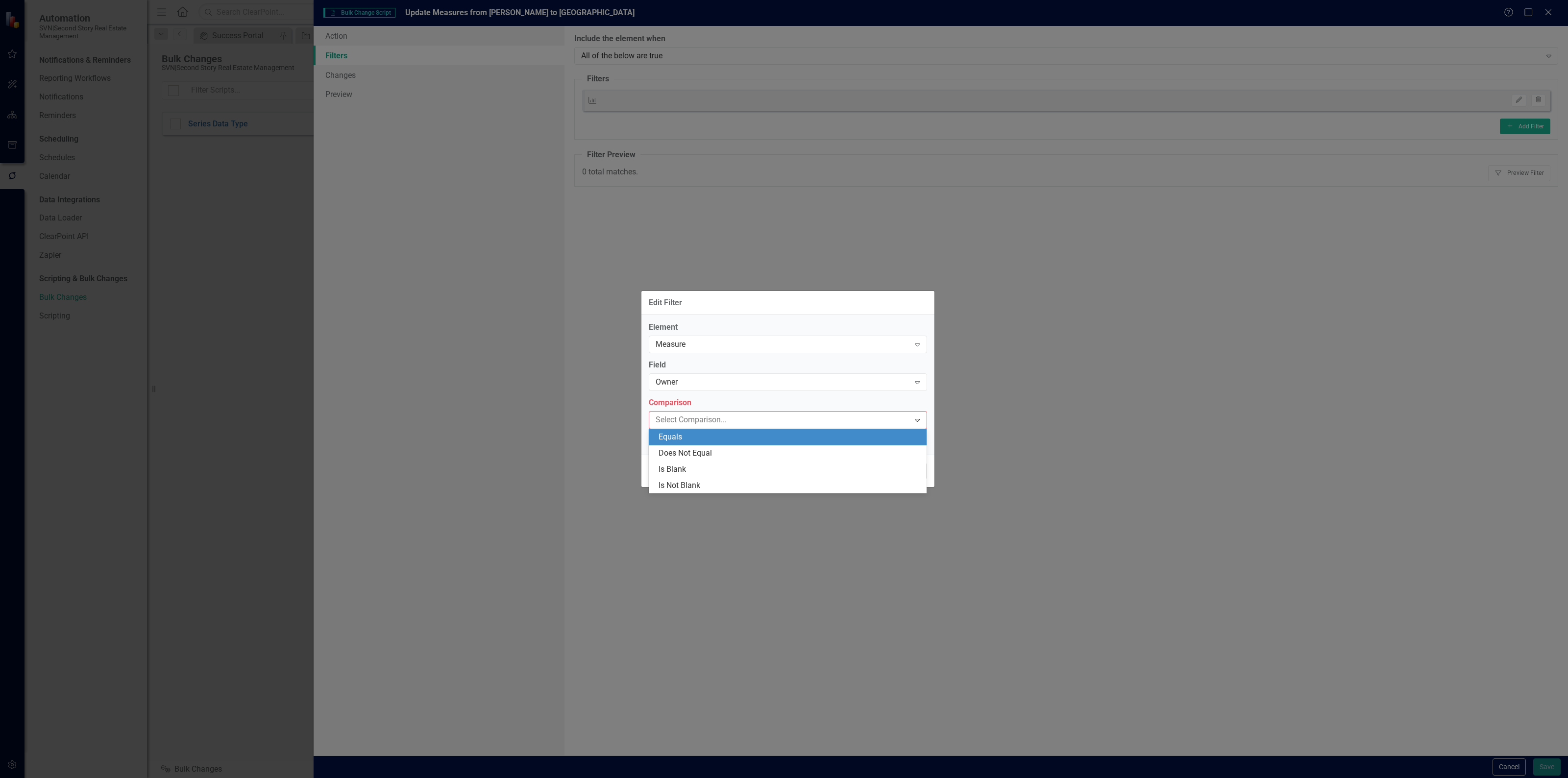
click at [704, 439] on div "Equals" at bounding box center [790, 437] width 262 height 11
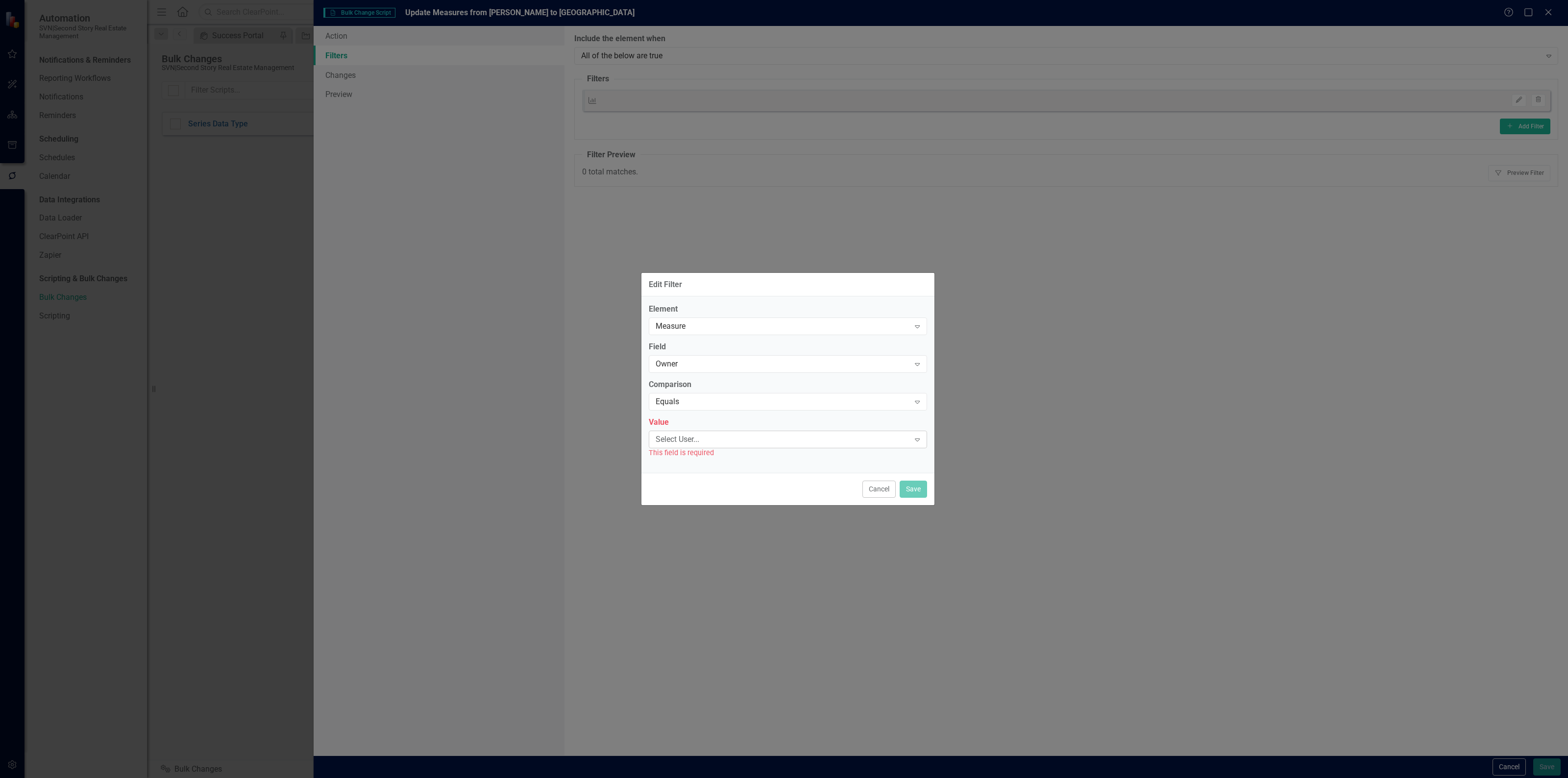
click at [706, 437] on div "Select User..." at bounding box center [783, 439] width 254 height 11
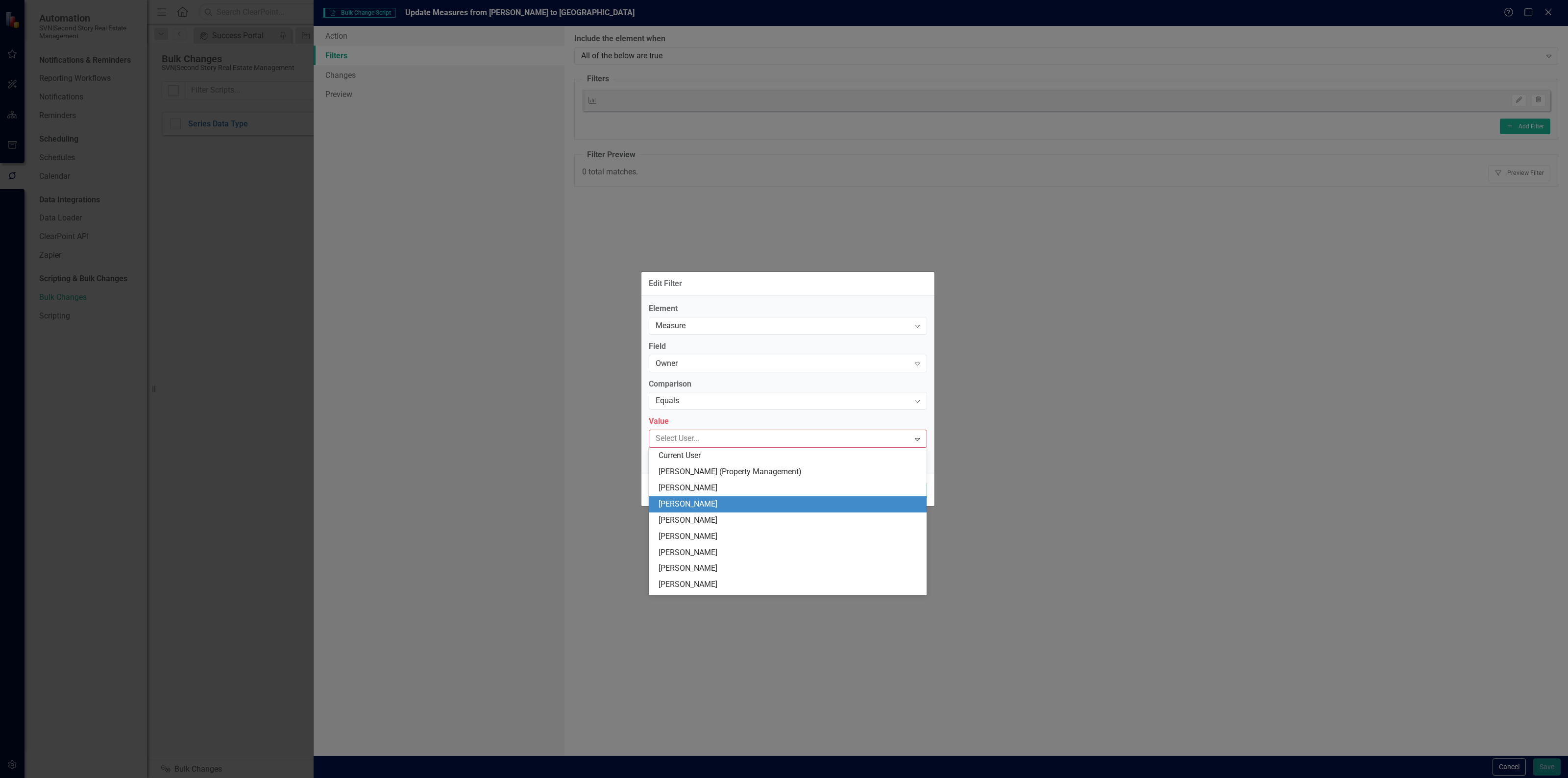
click at [703, 500] on div "[PERSON_NAME]" at bounding box center [790, 504] width 262 height 11
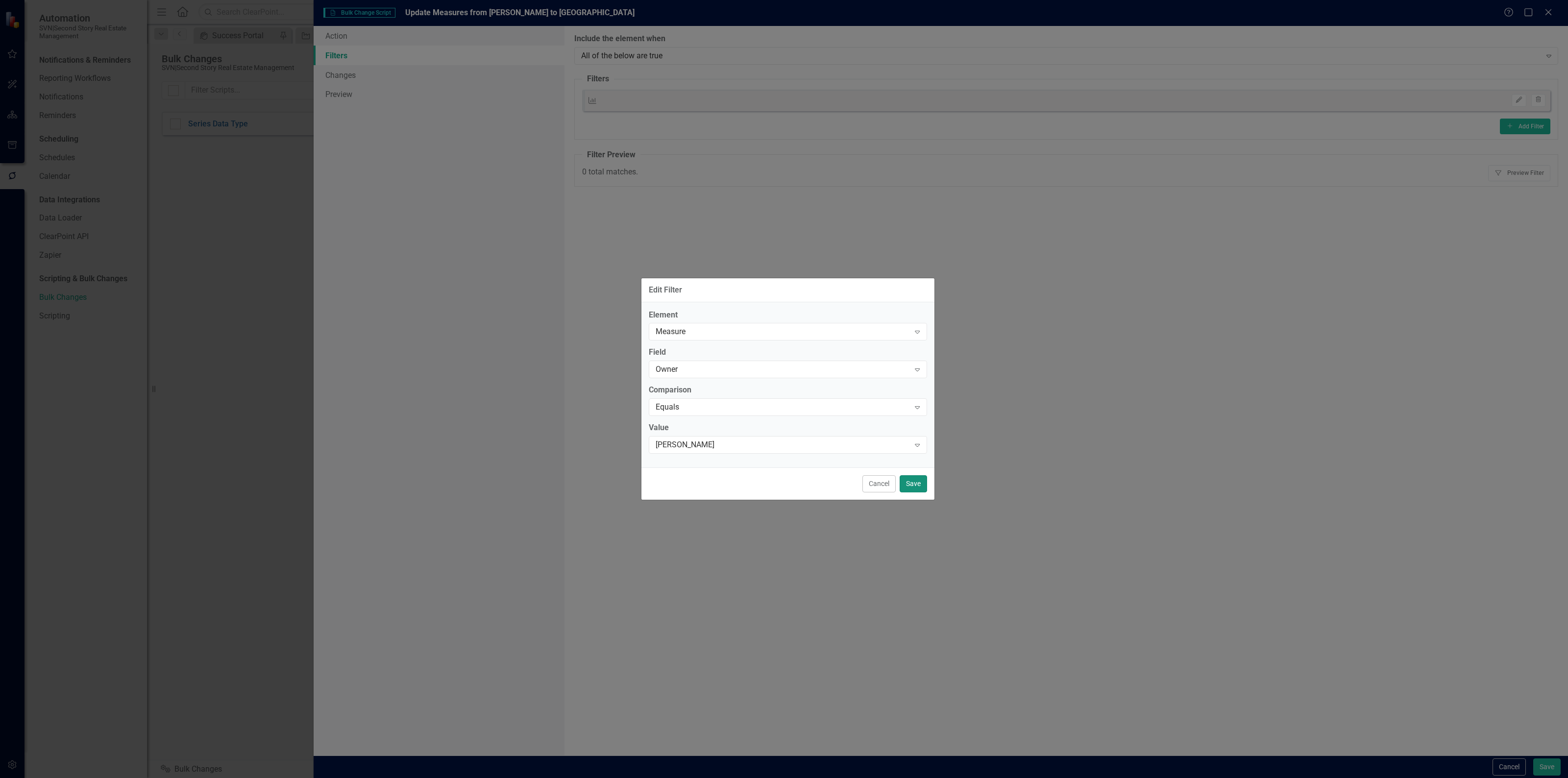
click at [909, 483] on button "Save" at bounding box center [914, 484] width 27 height 17
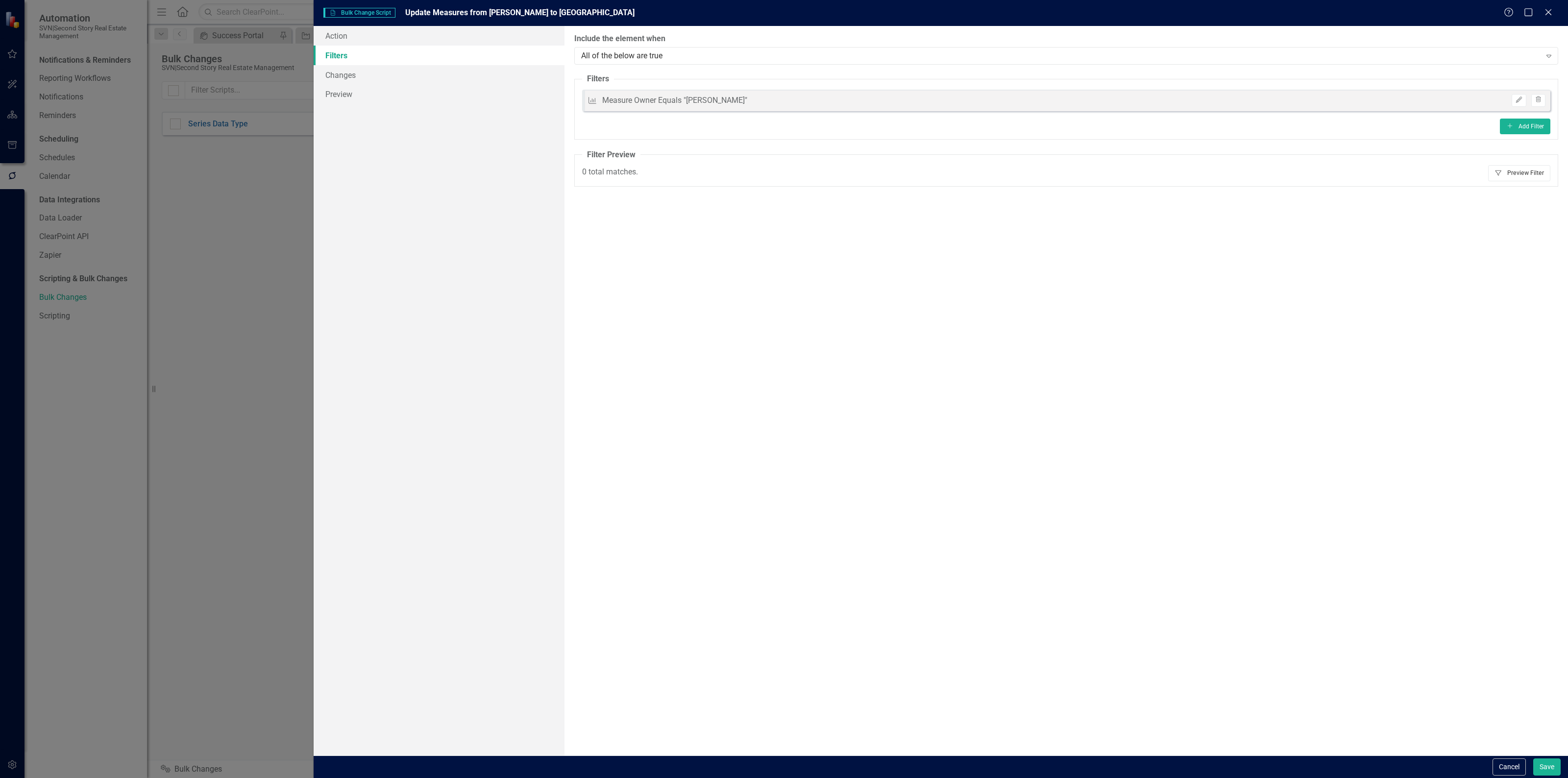
click at [1508, 172] on button "Filter Preview Filter" at bounding box center [1520, 173] width 63 height 16
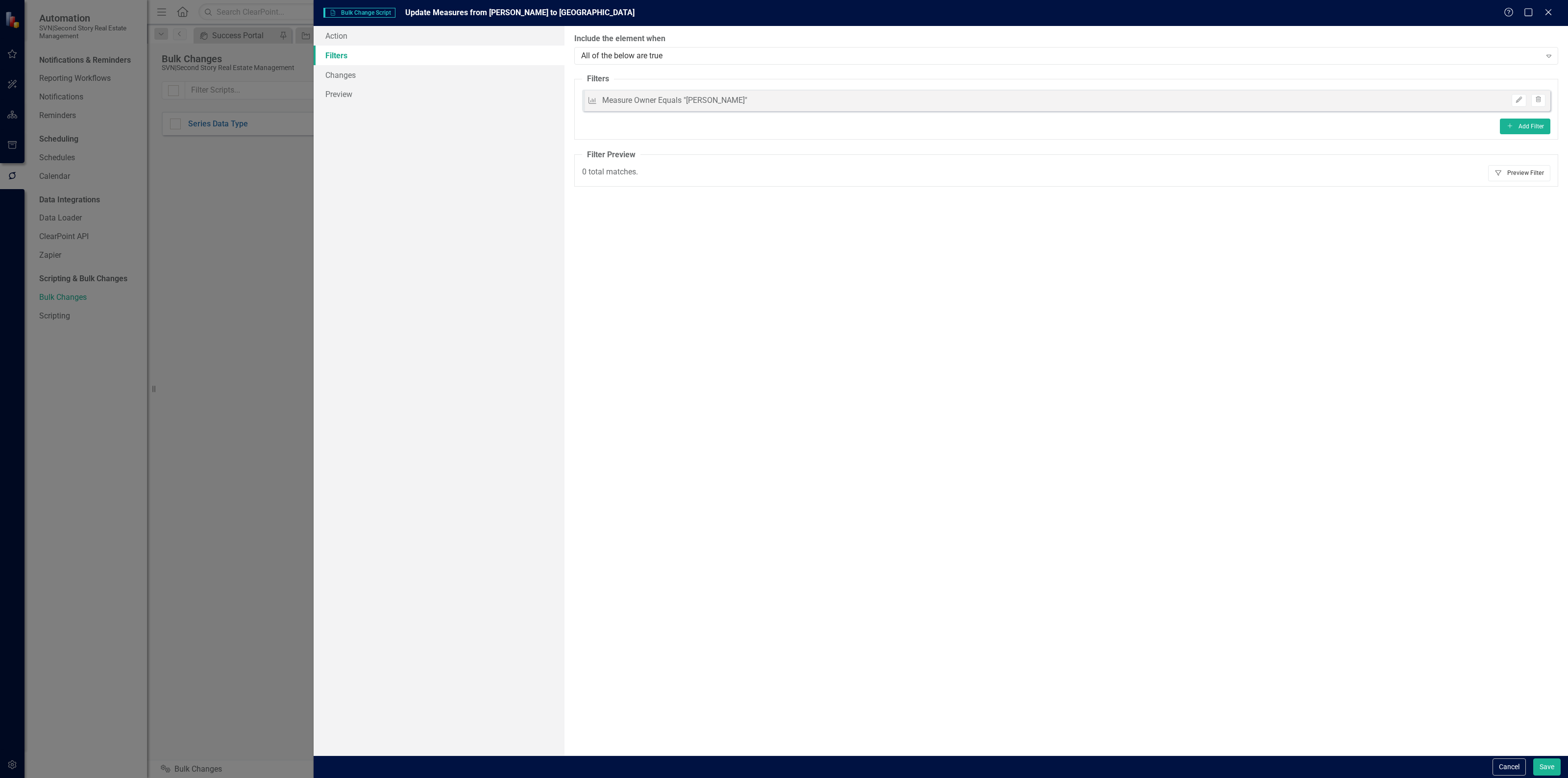
click at [1508, 172] on button "Filter Preview Filter" at bounding box center [1520, 173] width 63 height 16
click at [340, 30] on link "Action" at bounding box center [439, 36] width 251 height 19
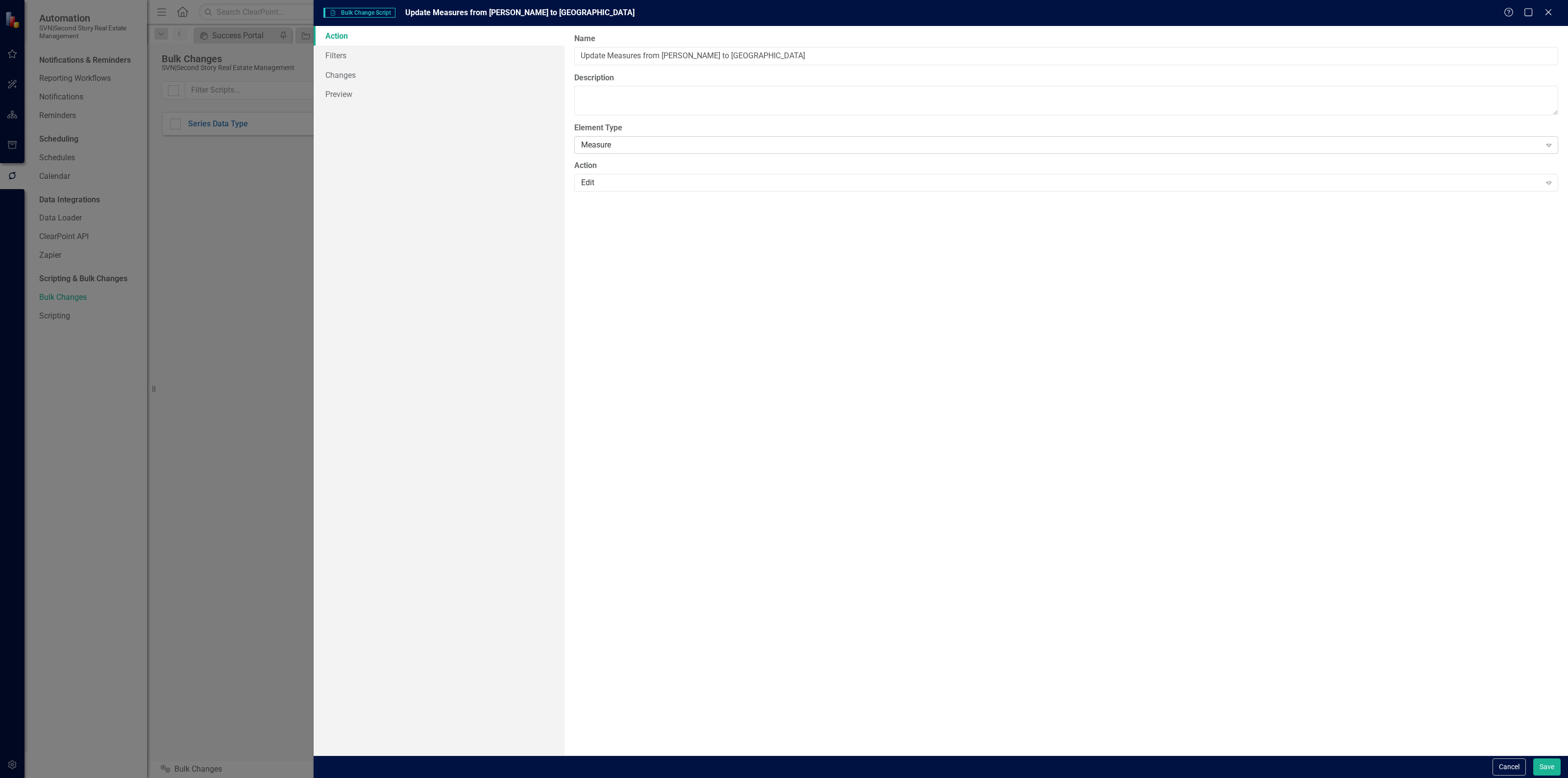
click at [645, 145] on div "Measure" at bounding box center [1062, 145] width 960 height 11
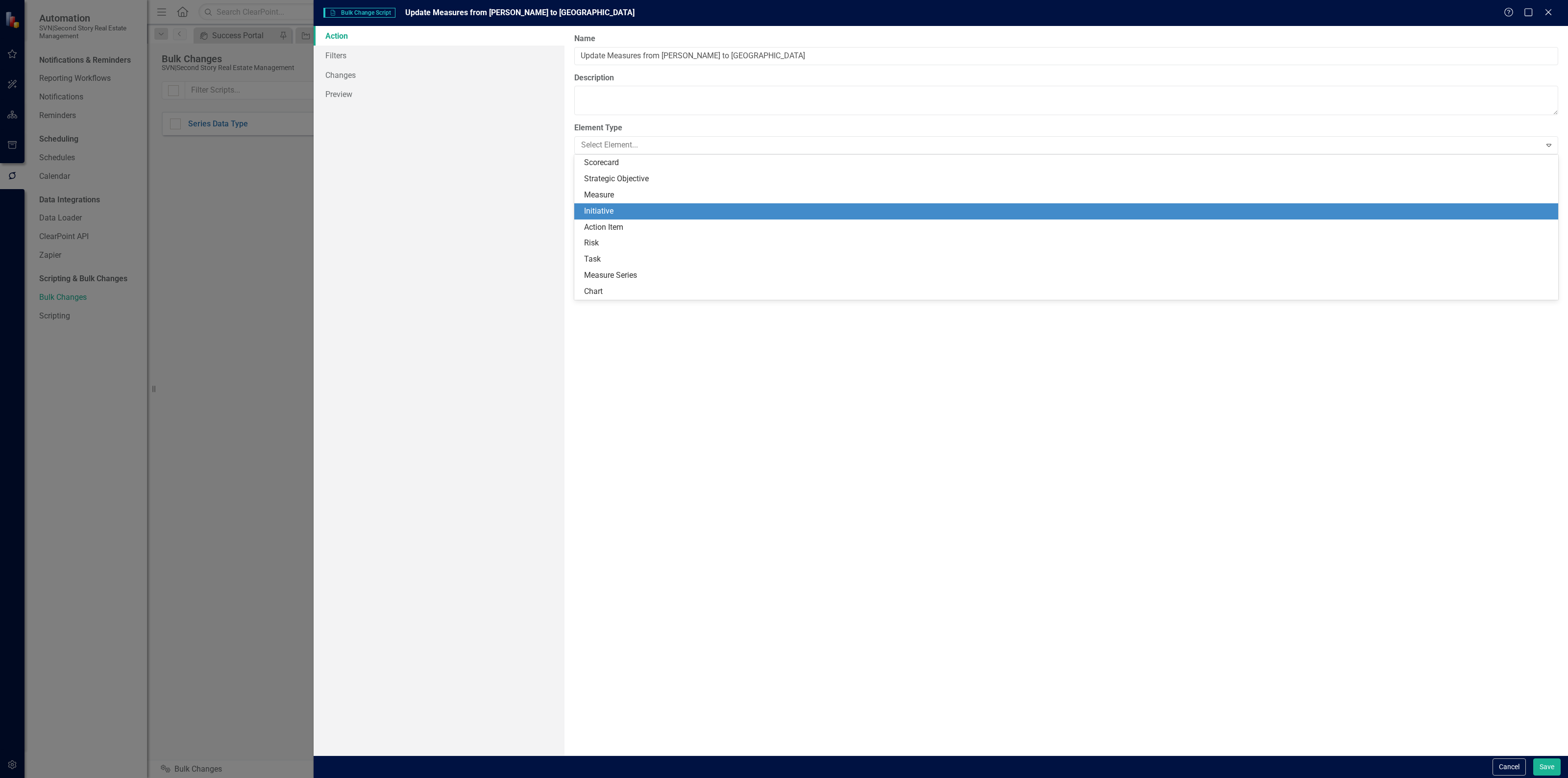
click at [633, 209] on div "Initiative" at bounding box center [1068, 211] width 969 height 11
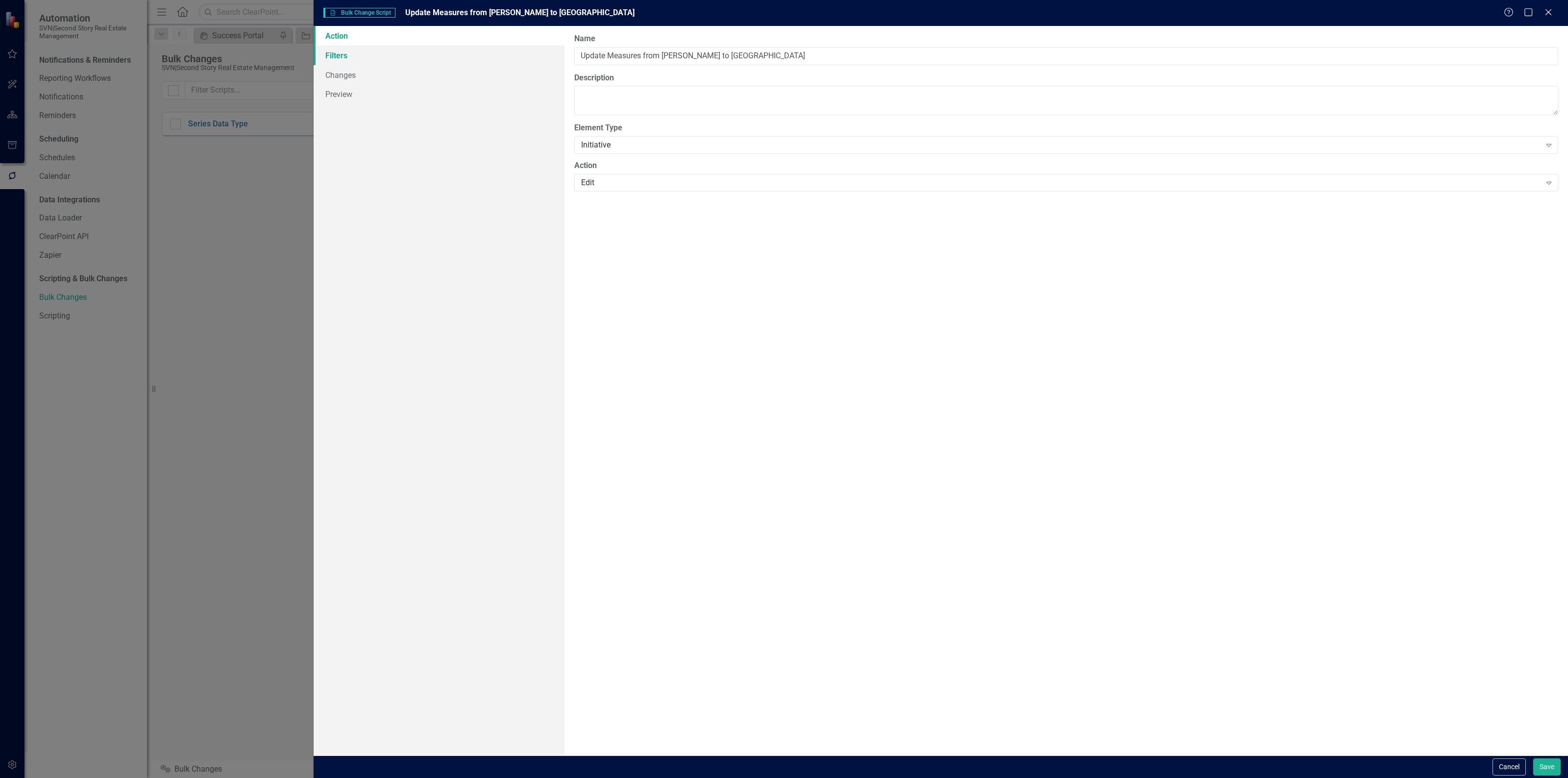
click at [402, 47] on link "Filters" at bounding box center [439, 55] width 251 height 19
click at [1527, 111] on button "Add Add Filter" at bounding box center [1526, 105] width 51 height 16
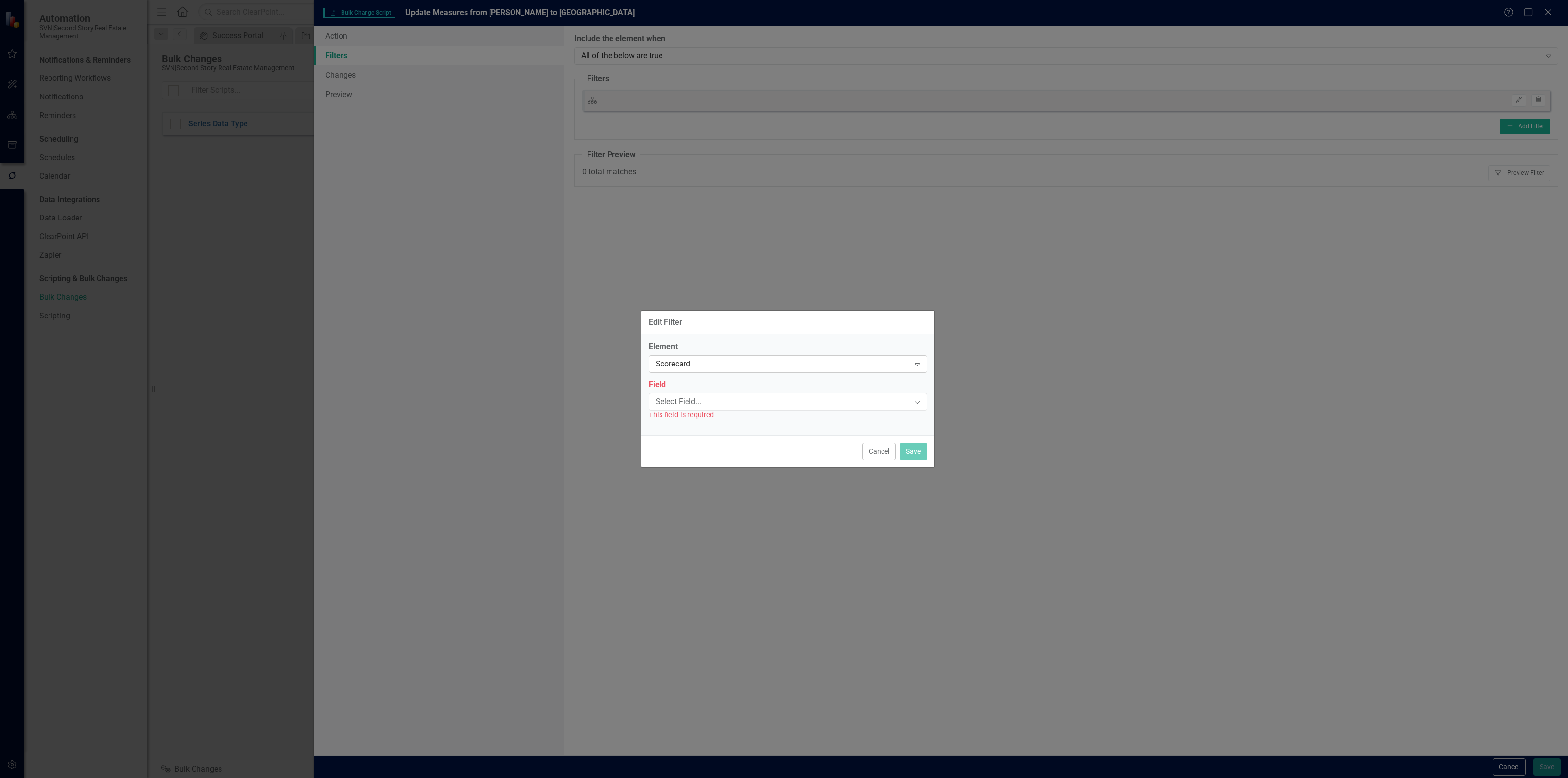
click at [769, 359] on div "Scorecard" at bounding box center [783, 364] width 254 height 11
click at [732, 394] on div "Initiative" at bounding box center [790, 397] width 262 height 11
click at [732, 400] on div "Select Field..." at bounding box center [783, 401] width 254 height 11
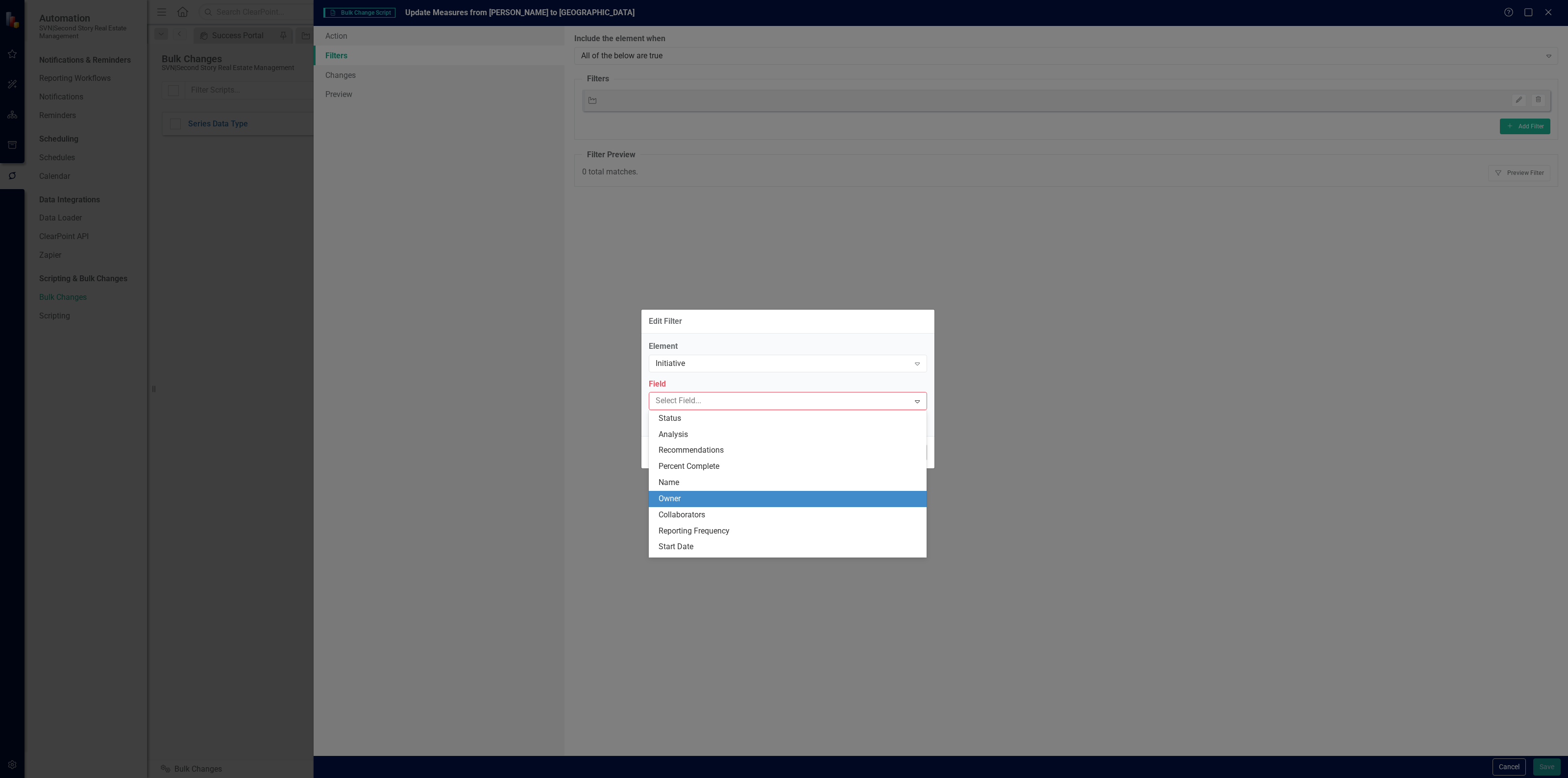
click at [687, 501] on div "Owner" at bounding box center [790, 499] width 262 height 11
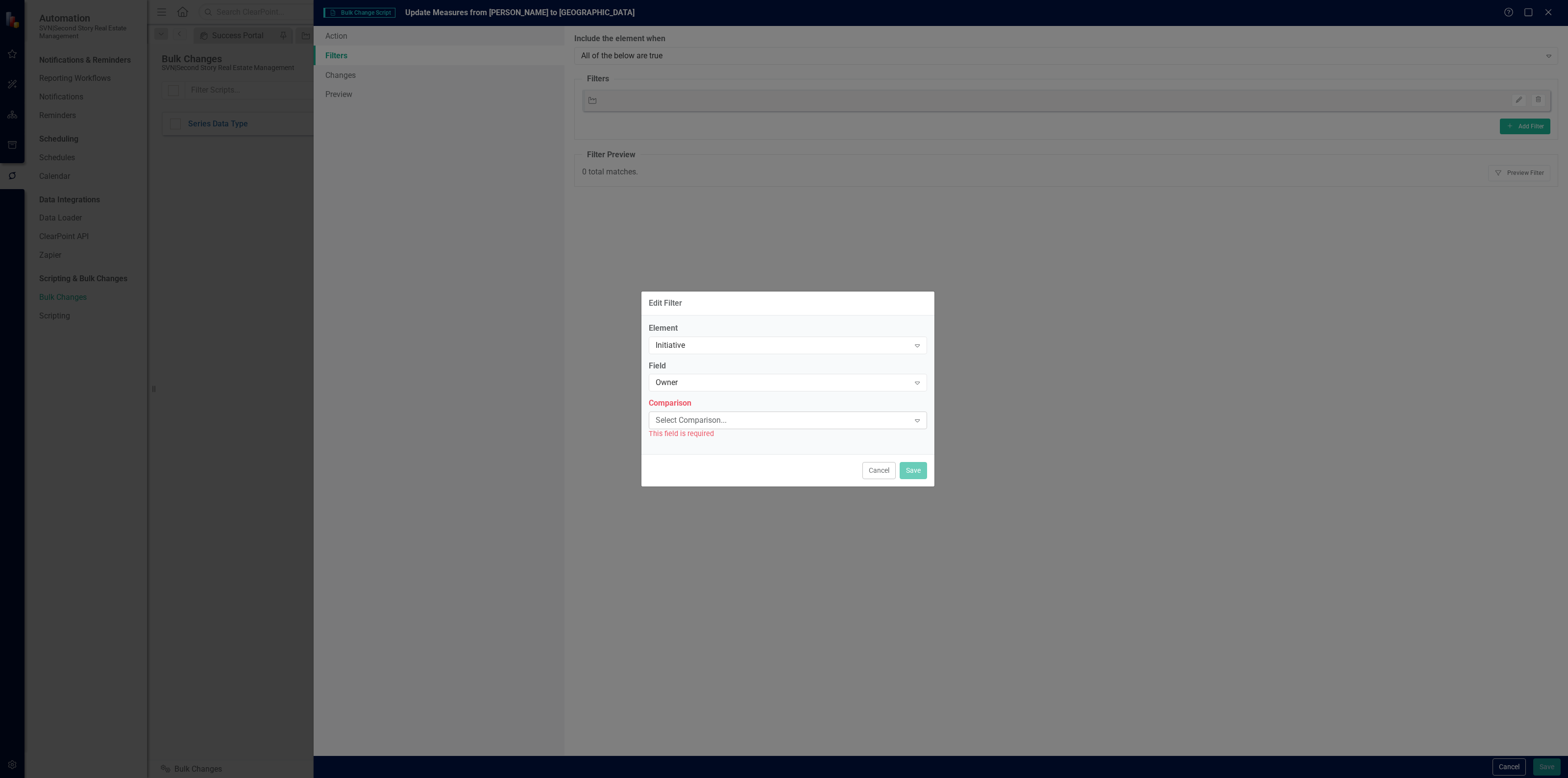
click at [694, 417] on div "Select Comparison..." at bounding box center [783, 420] width 254 height 11
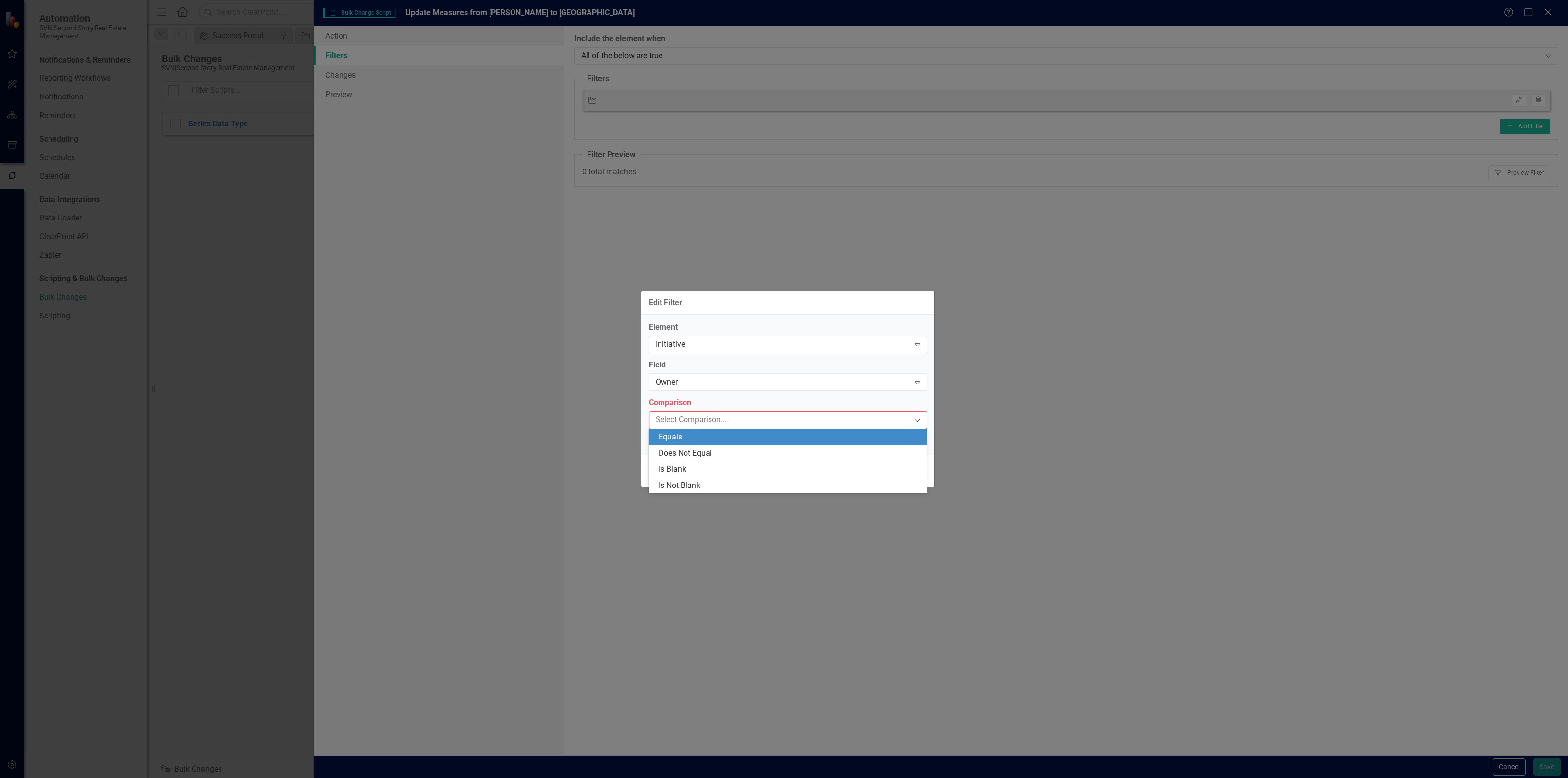
click at [687, 438] on div "Equals" at bounding box center [790, 437] width 262 height 11
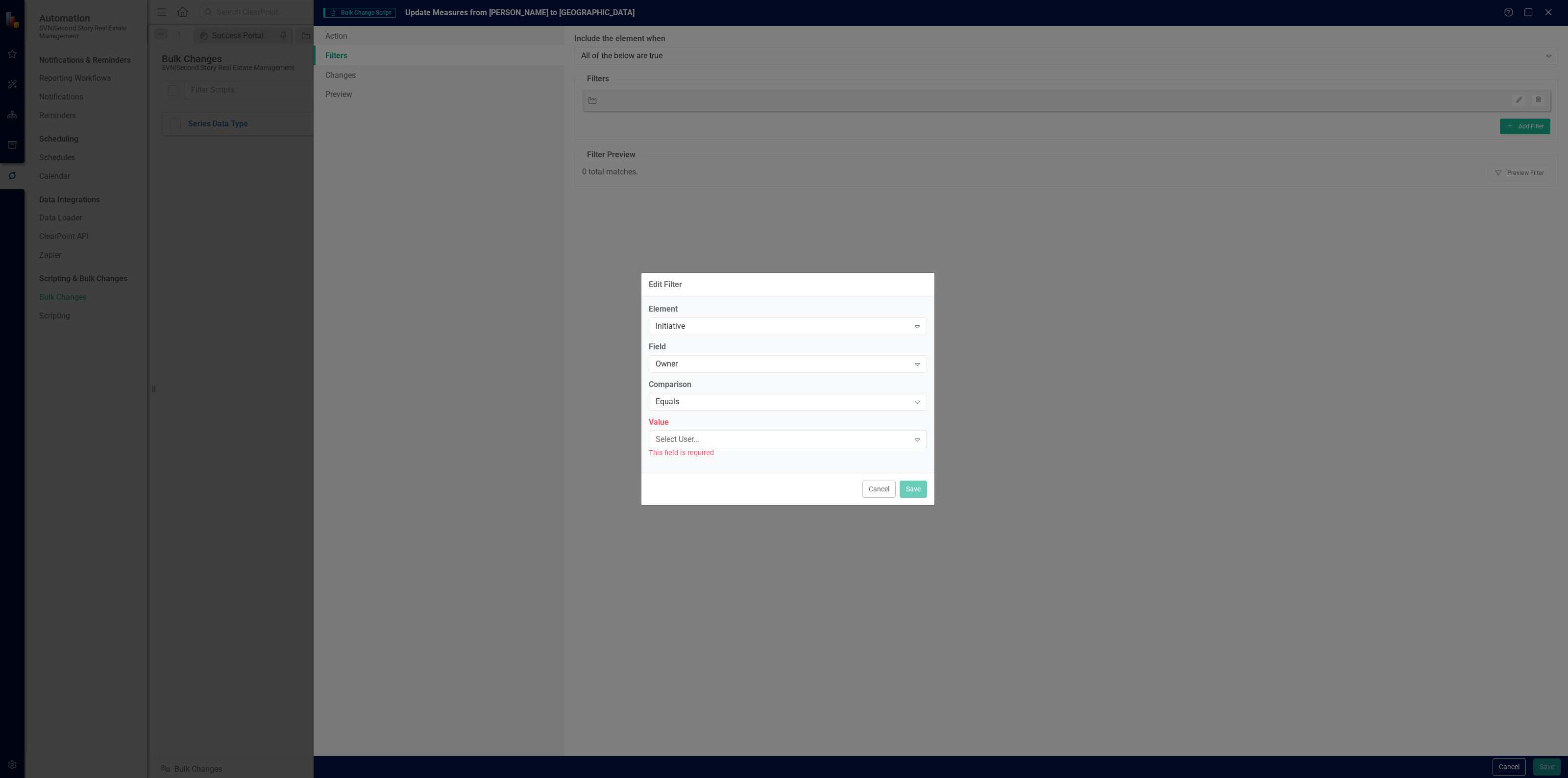
click at [692, 434] on div "Select User..." at bounding box center [783, 439] width 254 height 11
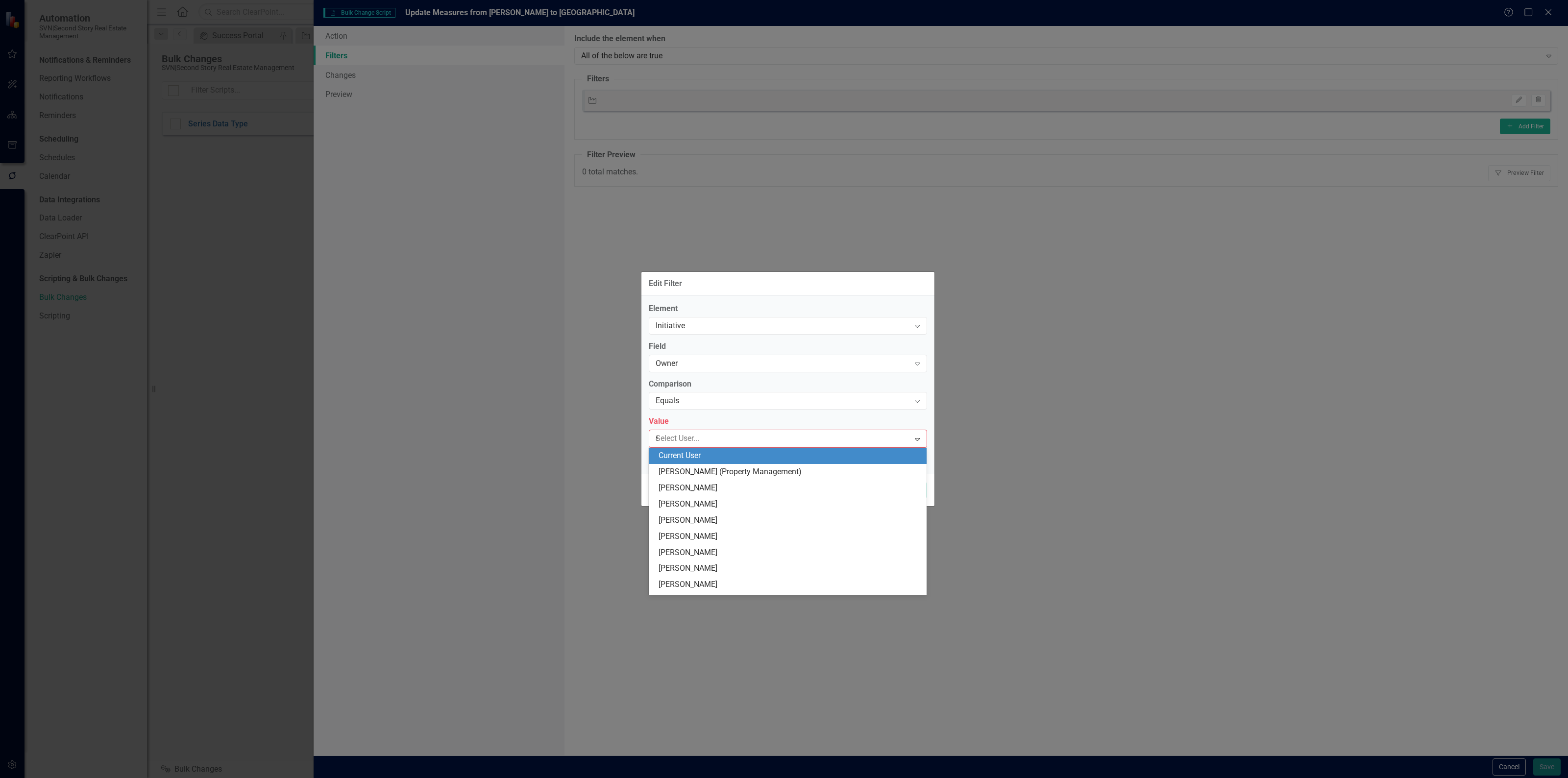
type input "sa"
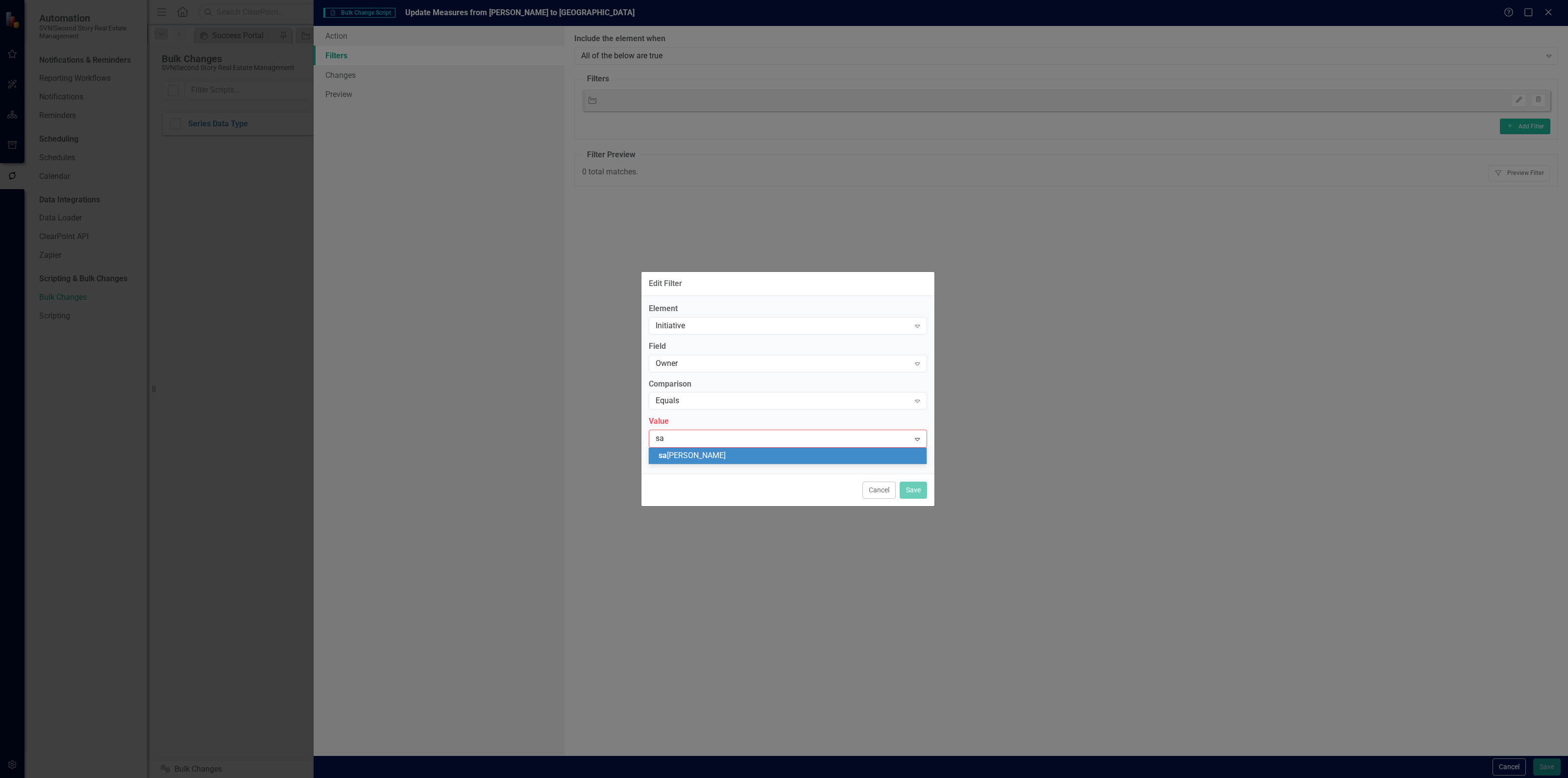
click at [690, 455] on span "sa ndy [PERSON_NAME]" at bounding box center [692, 455] width 67 height 9
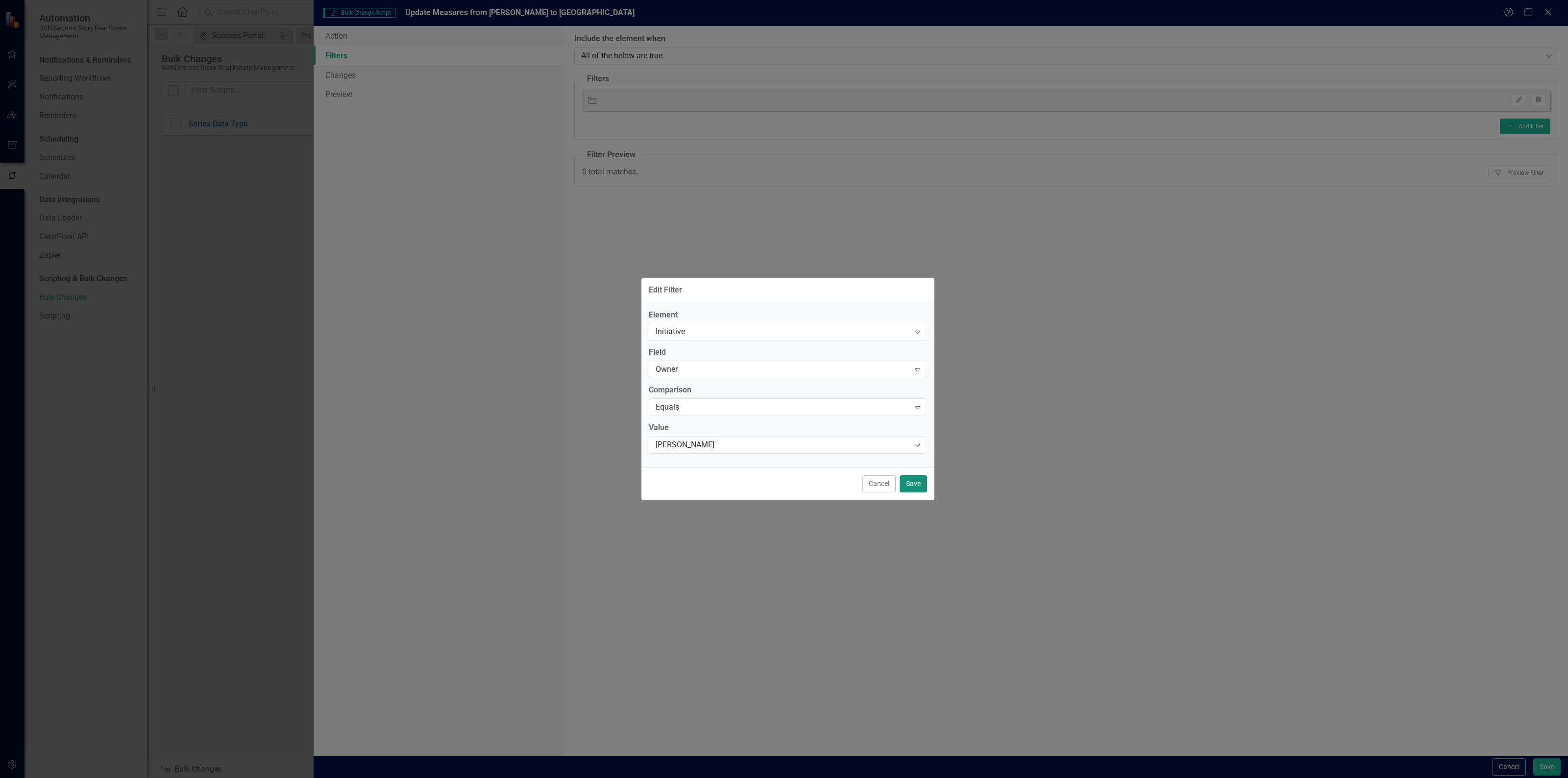
click at [911, 483] on button "Save" at bounding box center [914, 484] width 27 height 17
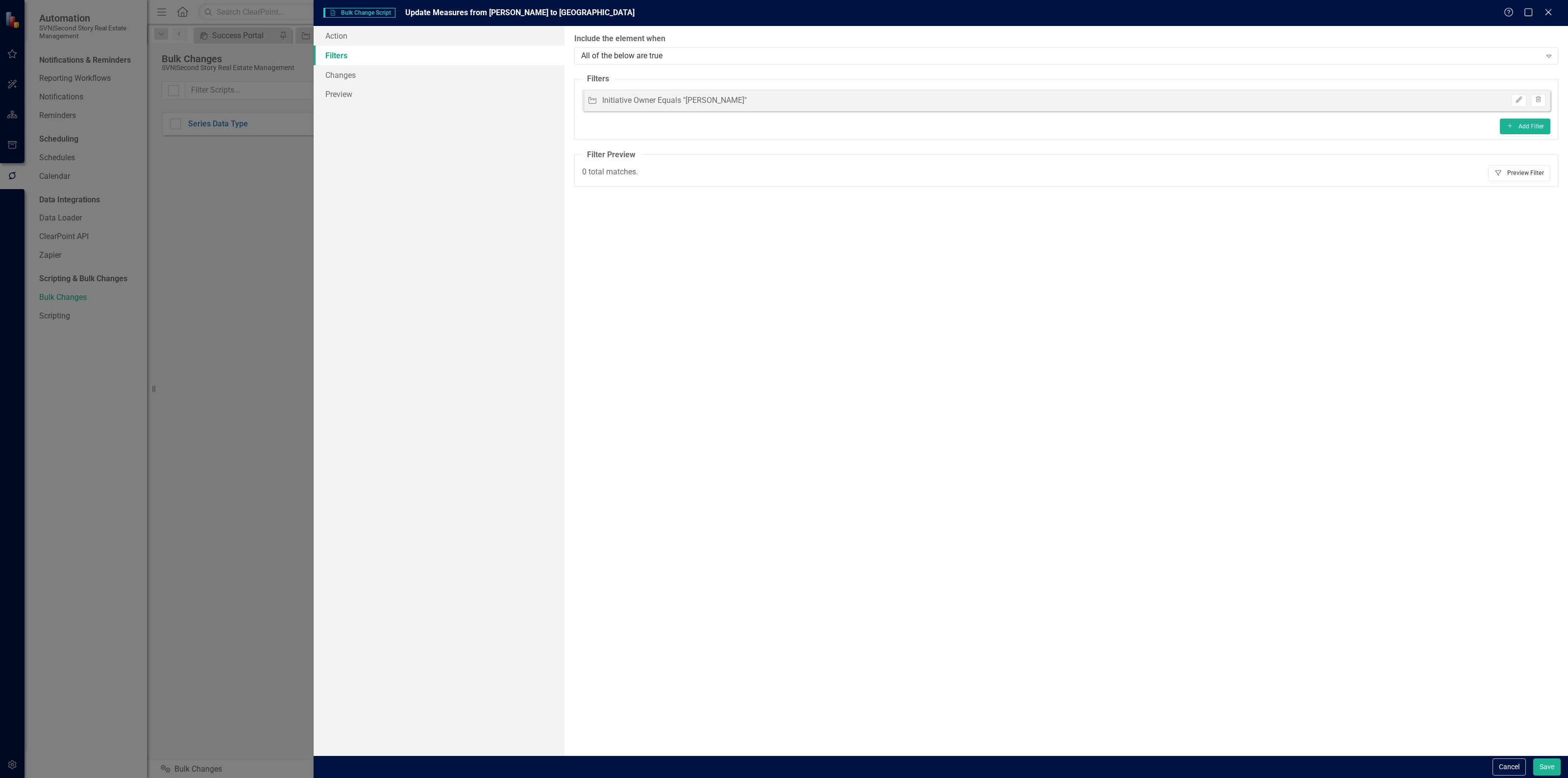
click at [1521, 174] on button "Filter Preview Filter" at bounding box center [1520, 173] width 63 height 16
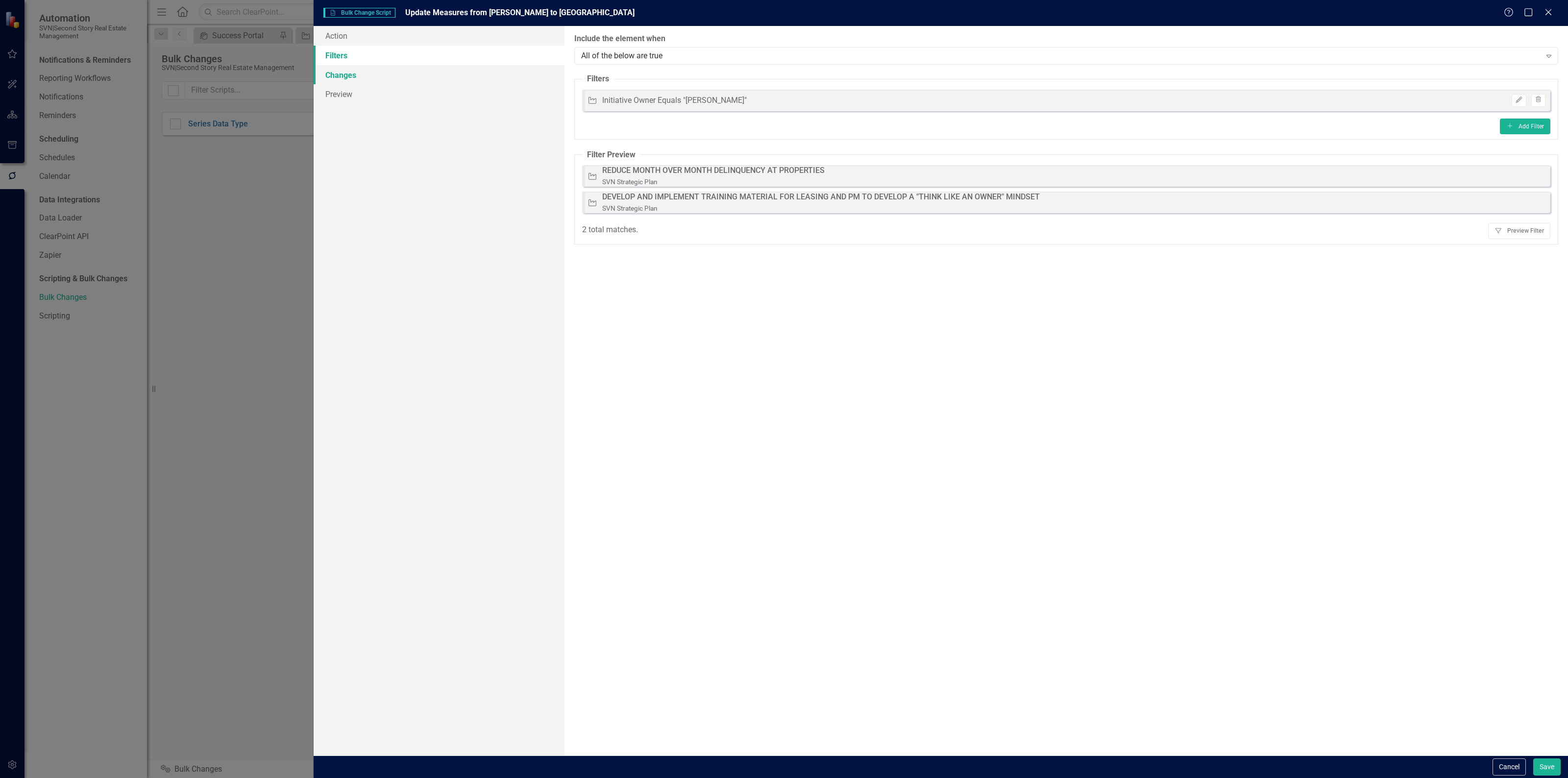
click at [369, 79] on link "Changes" at bounding box center [439, 74] width 251 height 19
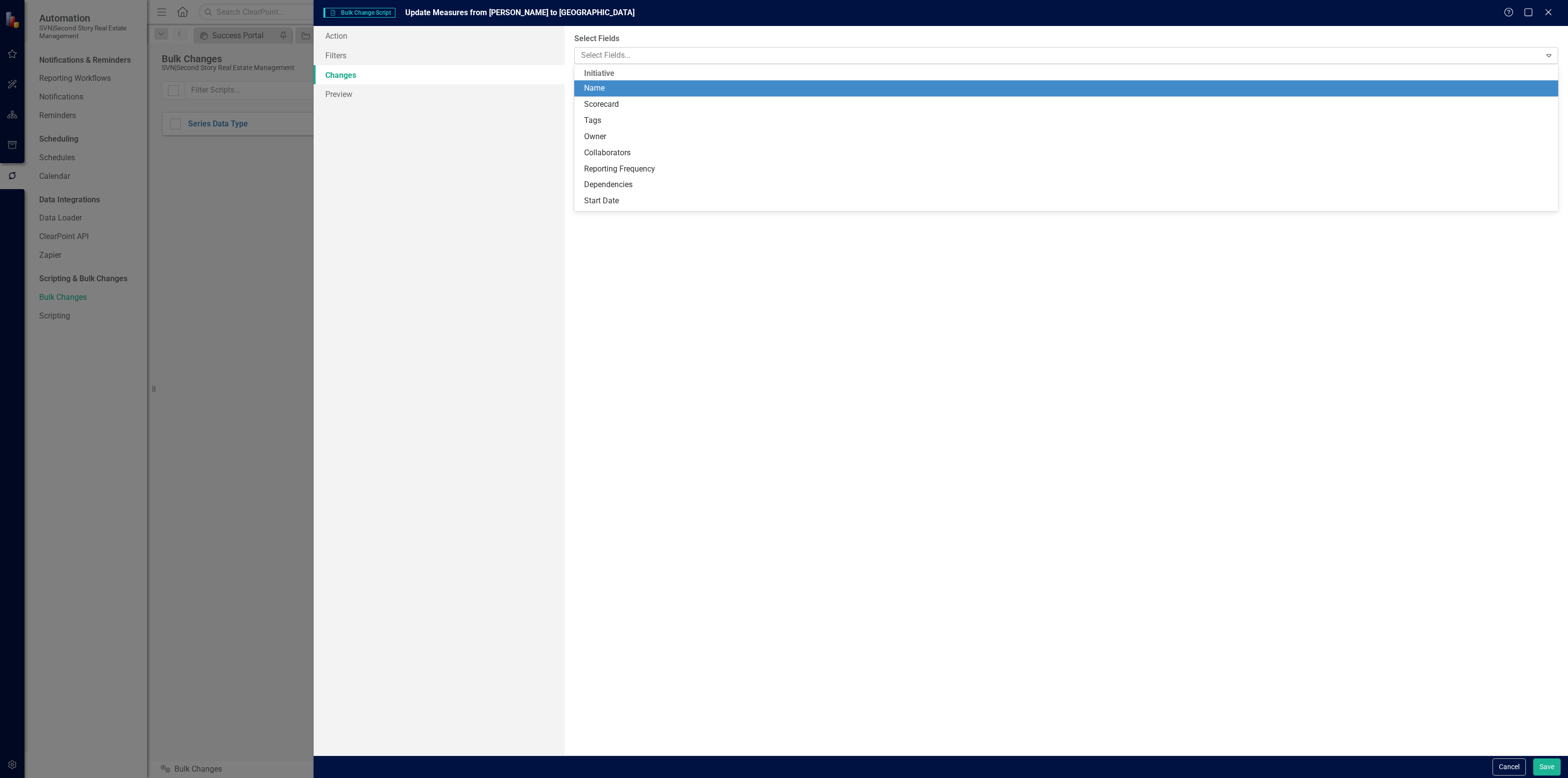
click at [633, 51] on div at bounding box center [1059, 56] width 964 height 14
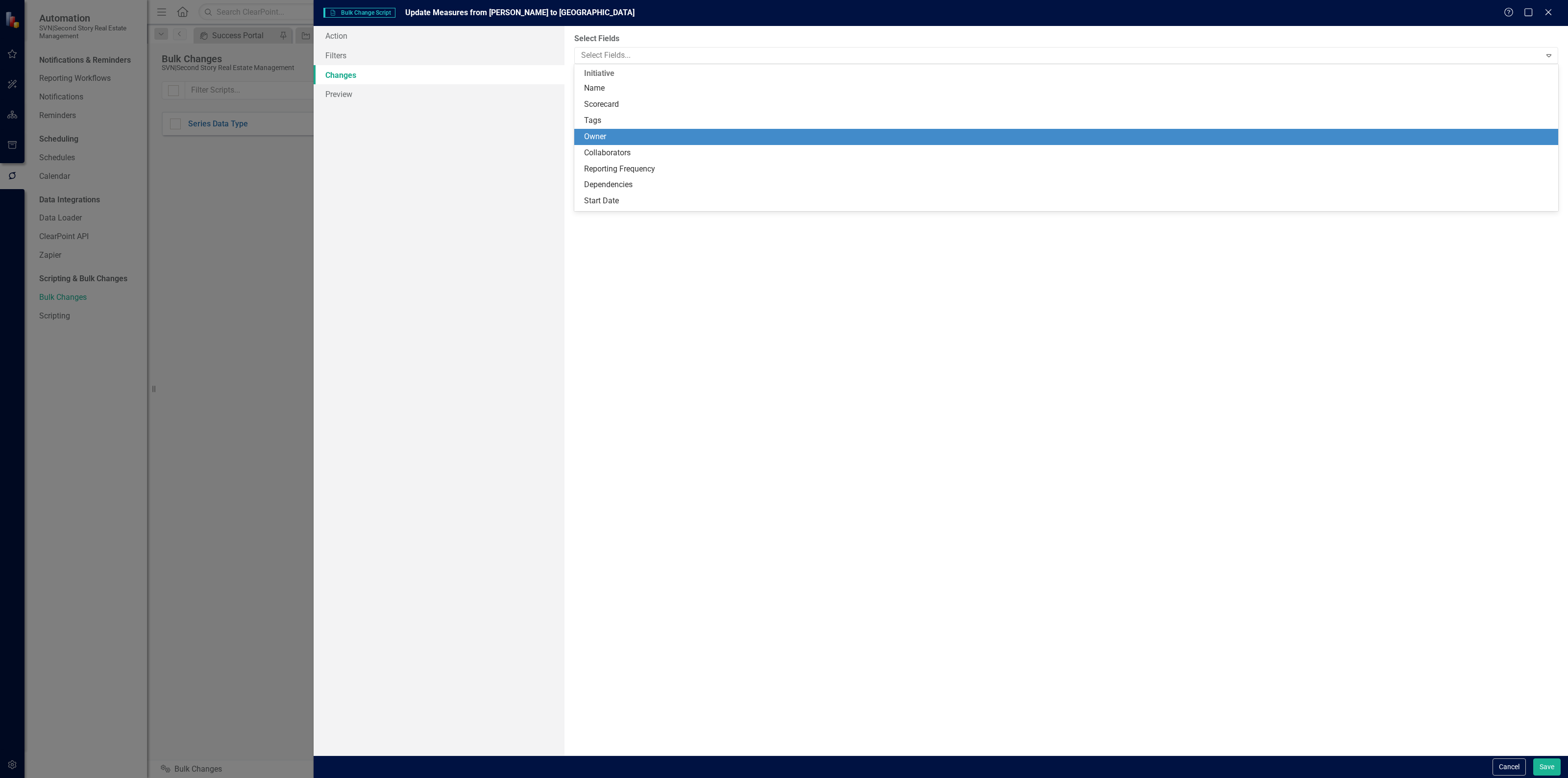
click at [614, 131] on div "Owner" at bounding box center [1068, 136] width 969 height 11
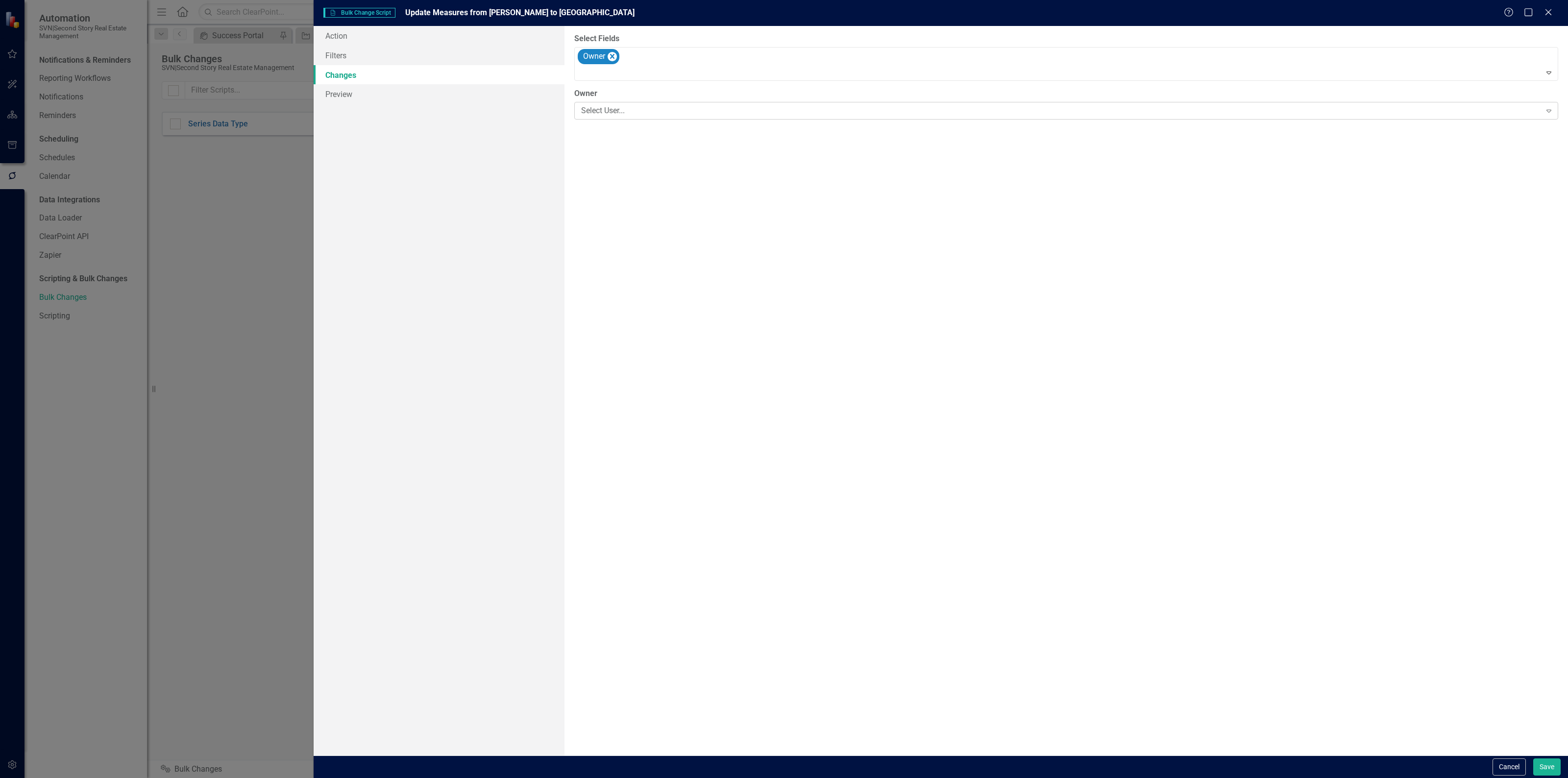
click at [625, 109] on div "Select User..." at bounding box center [1062, 110] width 960 height 11
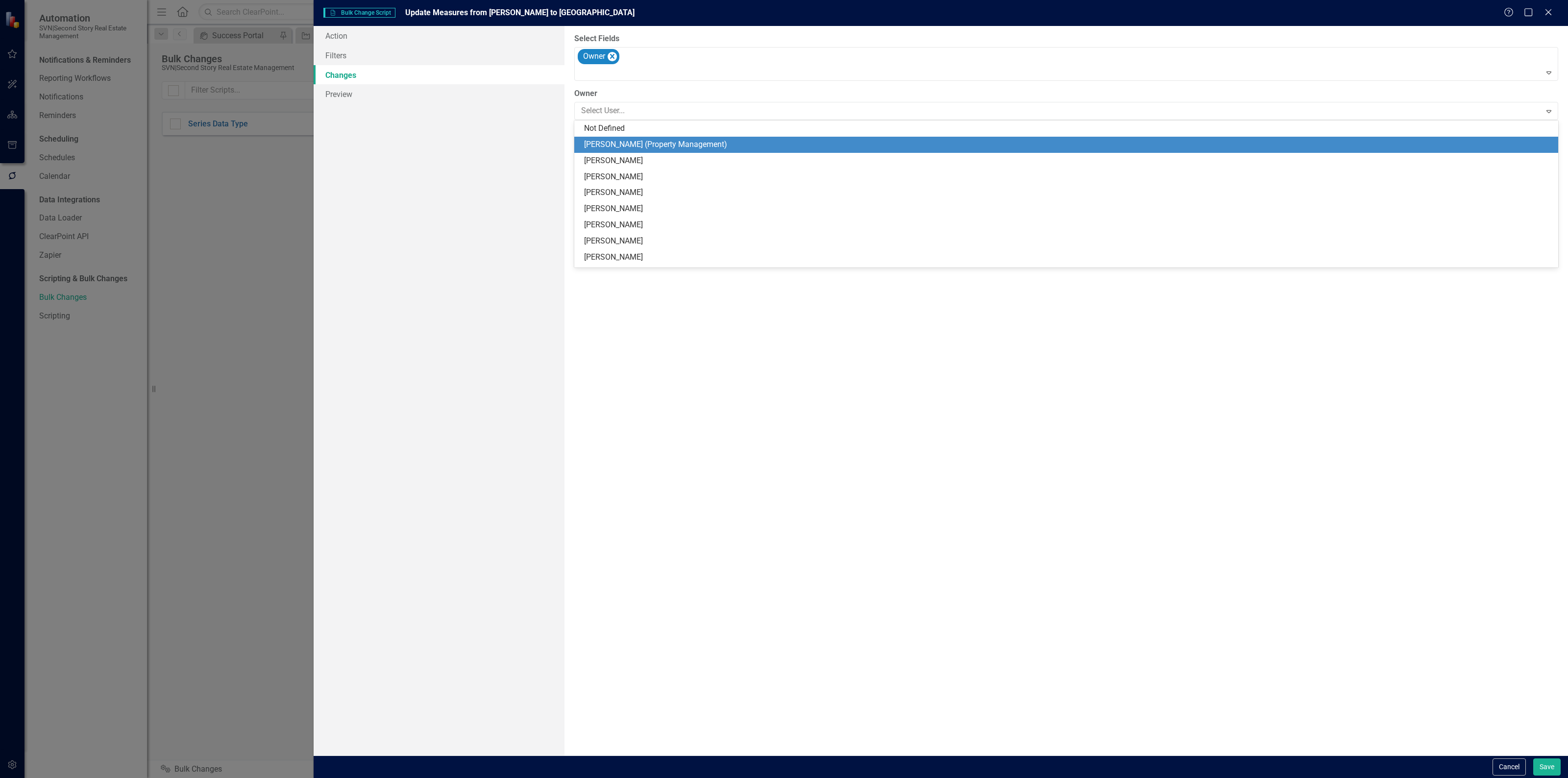
click at [626, 140] on div "[PERSON_NAME] (Property Management)" at bounding box center [1068, 144] width 969 height 11
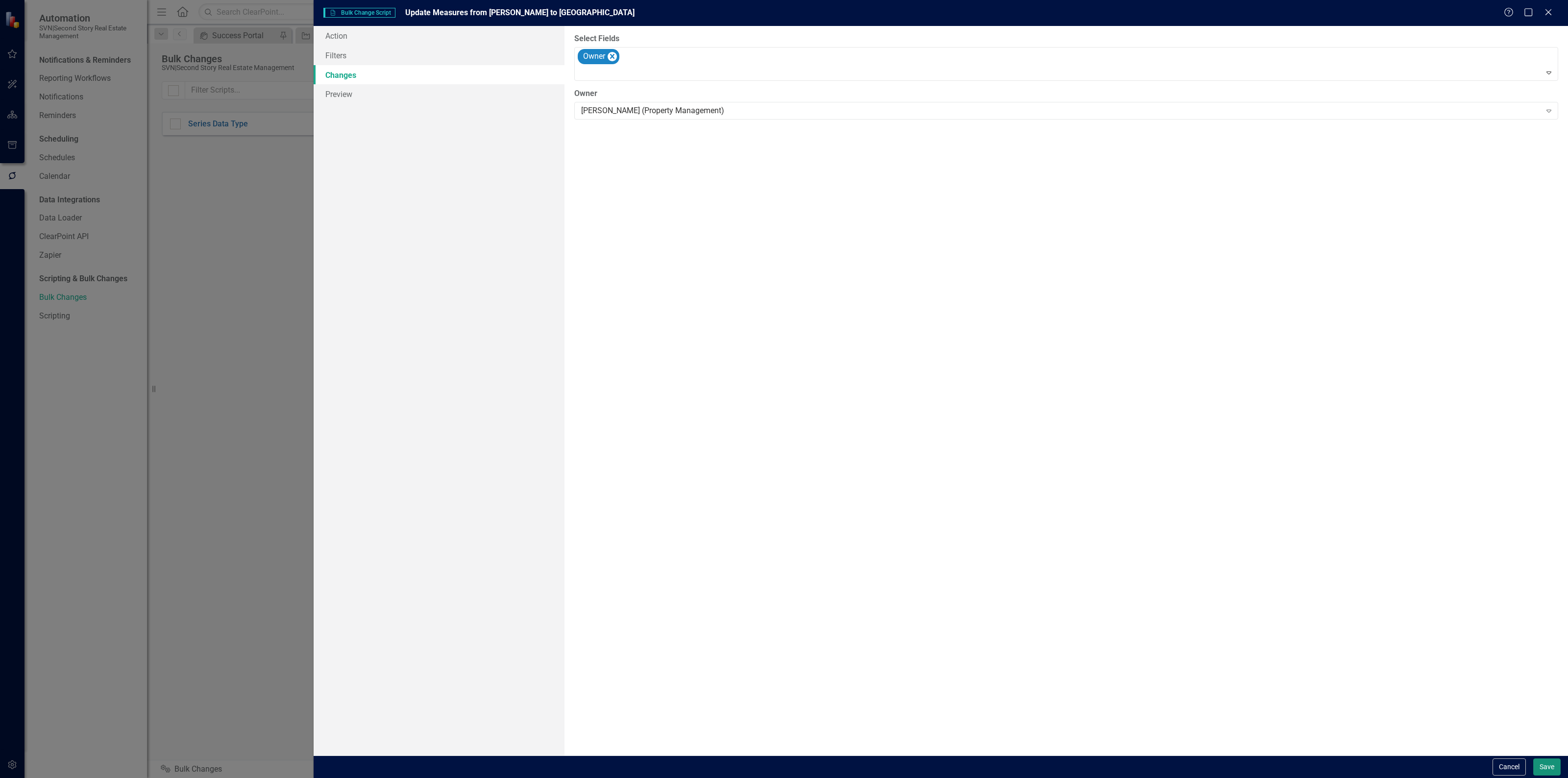
click at [1552, 769] on button "Save" at bounding box center [1547, 767] width 27 height 17
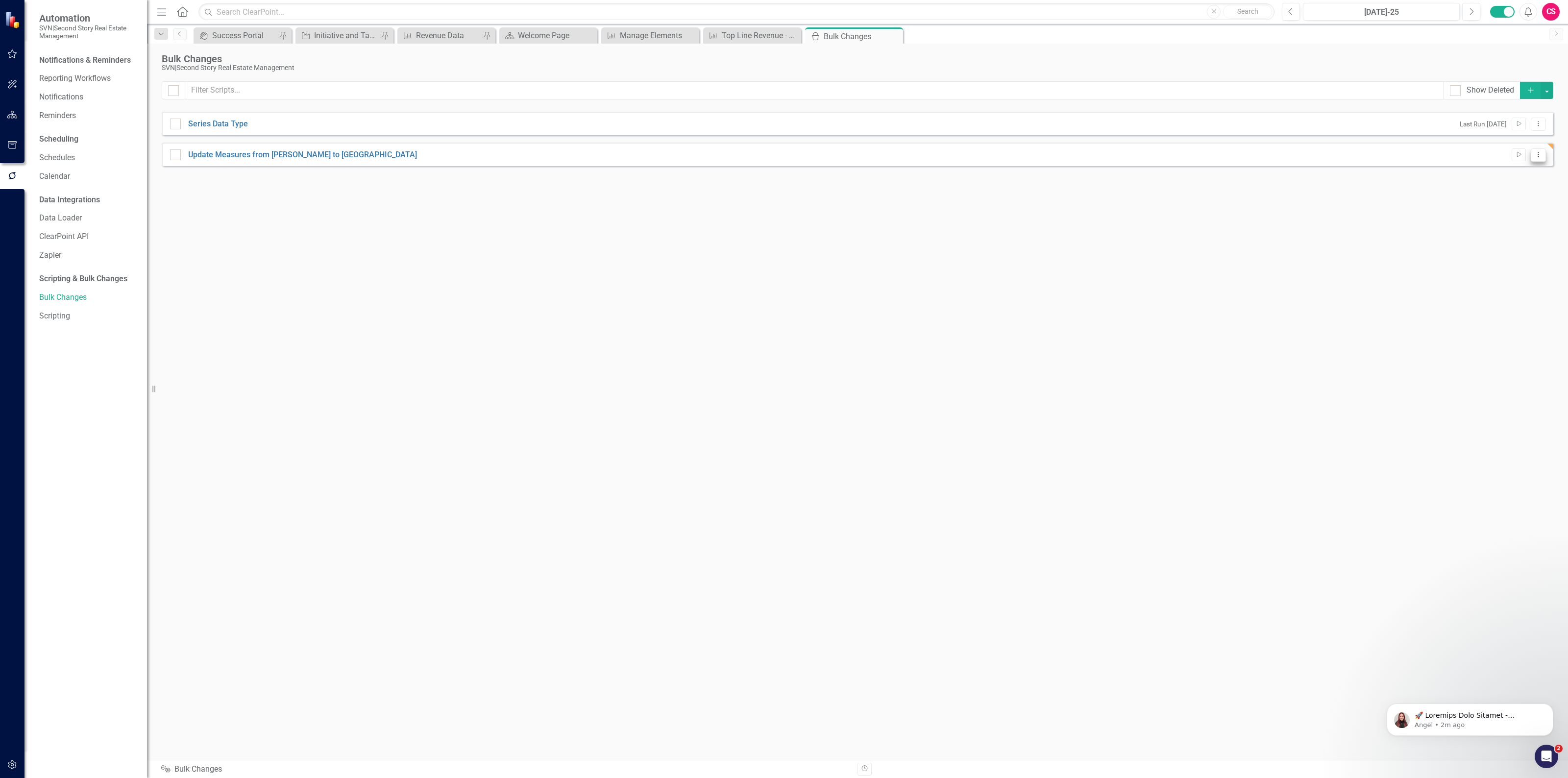
click at [1538, 152] on icon "Dropdown Menu" at bounding box center [1538, 155] width 8 height 7
click at [1508, 185] on link "Edit Edit Script" at bounding box center [1506, 190] width 79 height 18
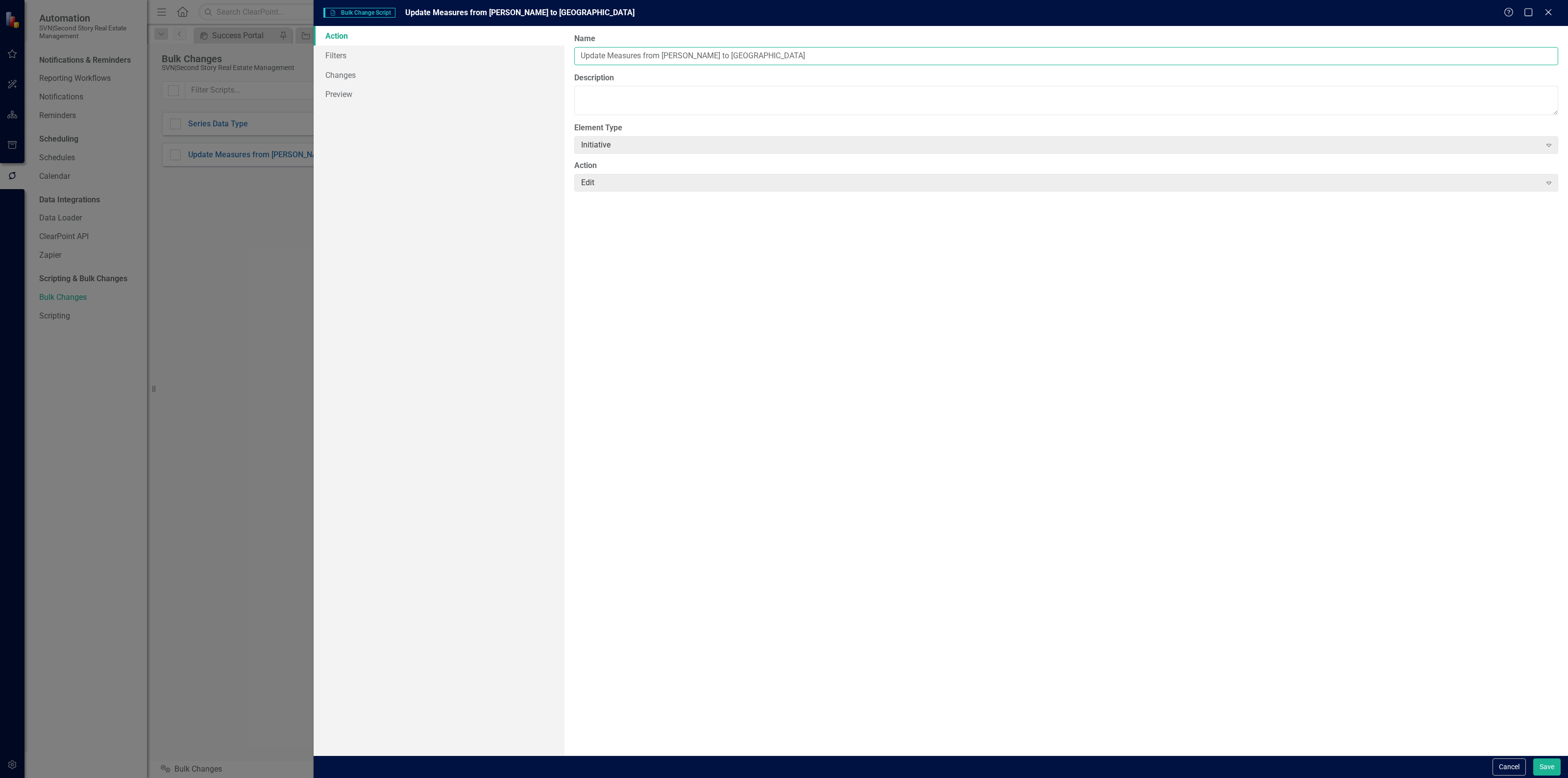
click at [635, 55] on input "Update Measures from [PERSON_NAME] to [GEOGRAPHIC_DATA]" at bounding box center [1066, 56] width 984 height 18
type input "Update Initiatives from [PERSON_NAME] to [GEOGRAPHIC_DATA]"
click at [1546, 764] on button "Save" at bounding box center [1547, 767] width 27 height 17
